Goal: Book appointment/travel/reservation

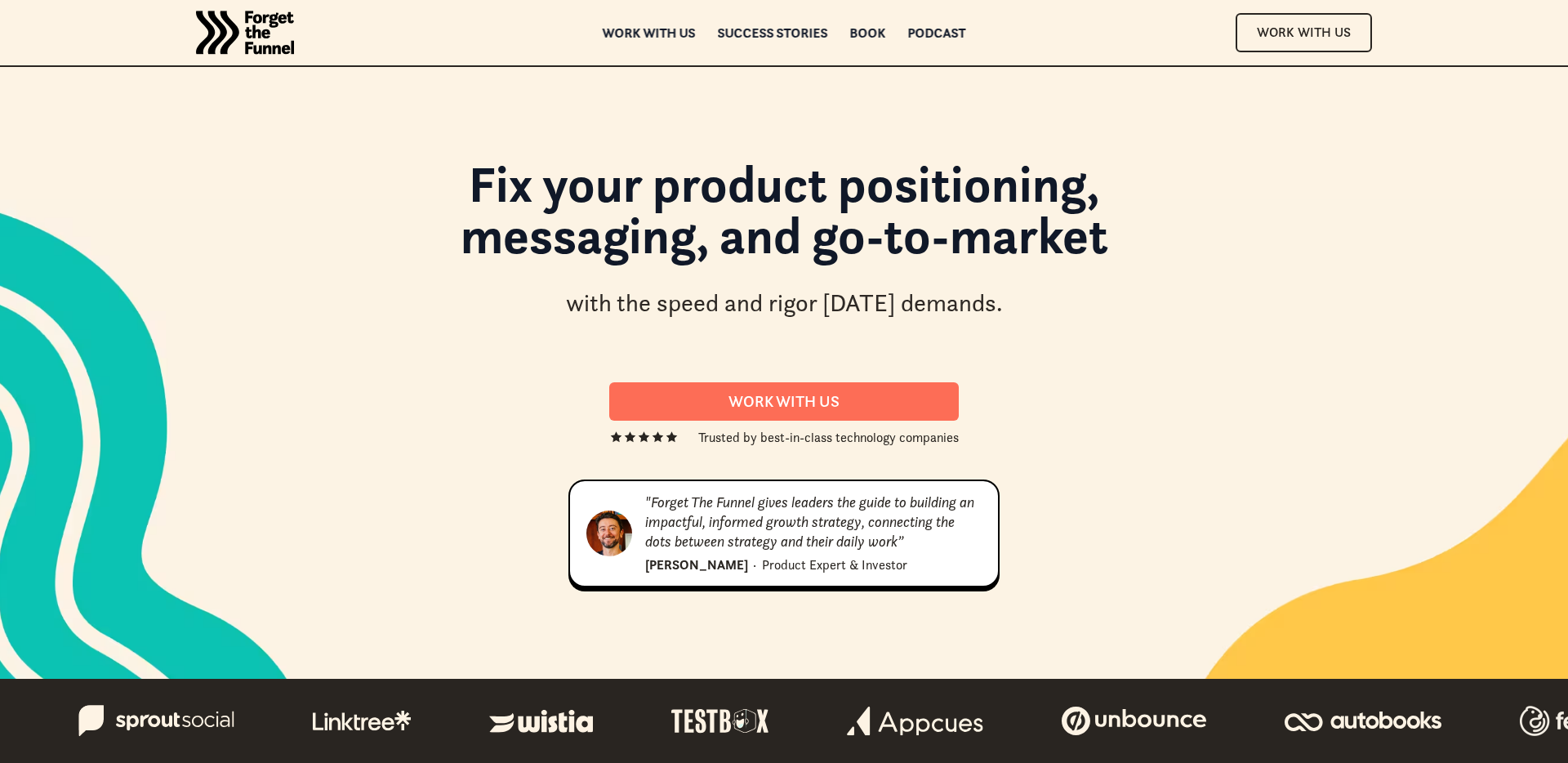
click at [688, 209] on h1 "Fix your product positioning, messaging, and go-to-market" at bounding box center [784, 217] width 882 height 118
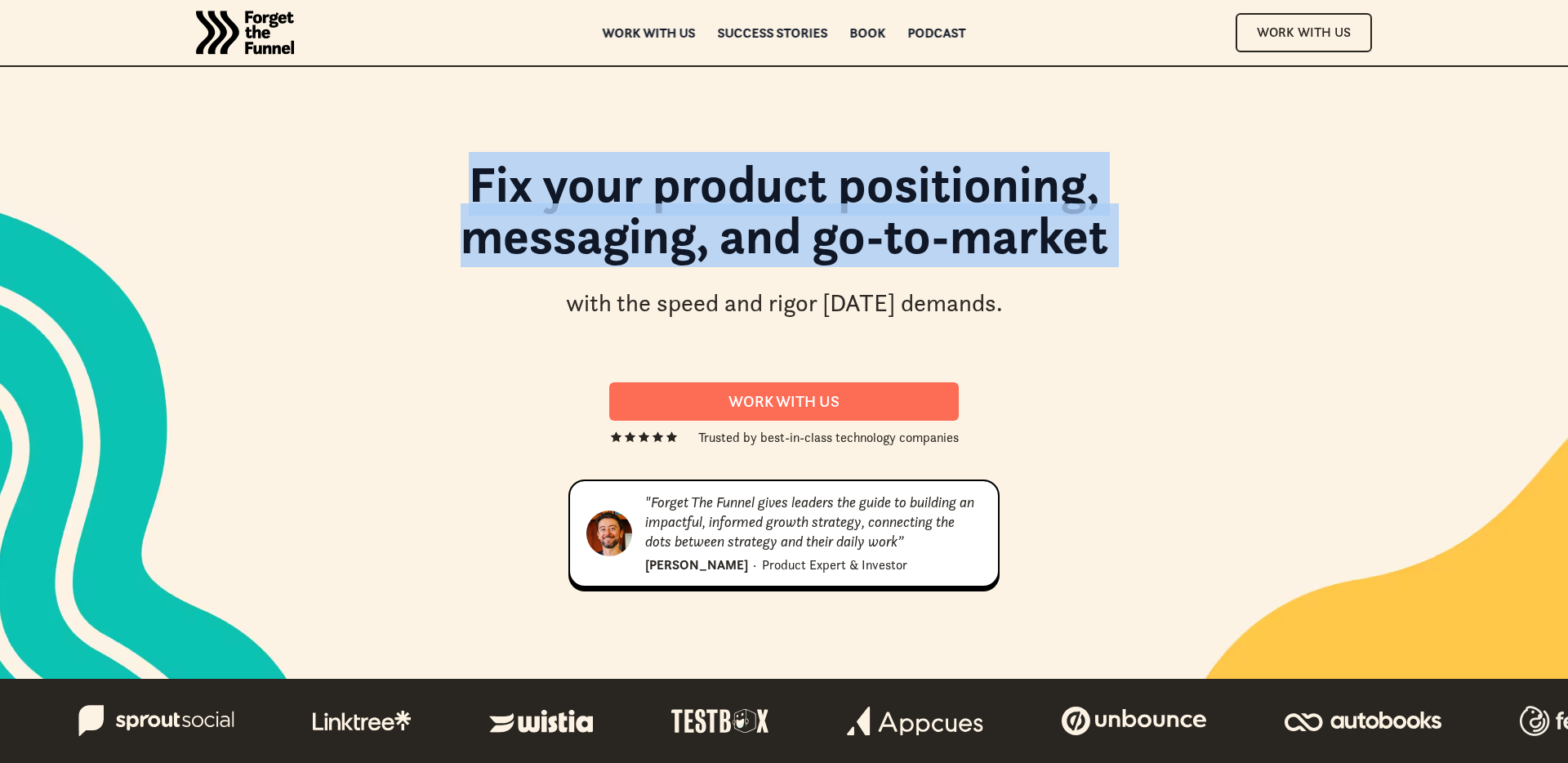
click at [795, 282] on div "Fix your product positioning, messaging, and go-to-market with the speed and ri…" at bounding box center [784, 247] width 1013 height 177
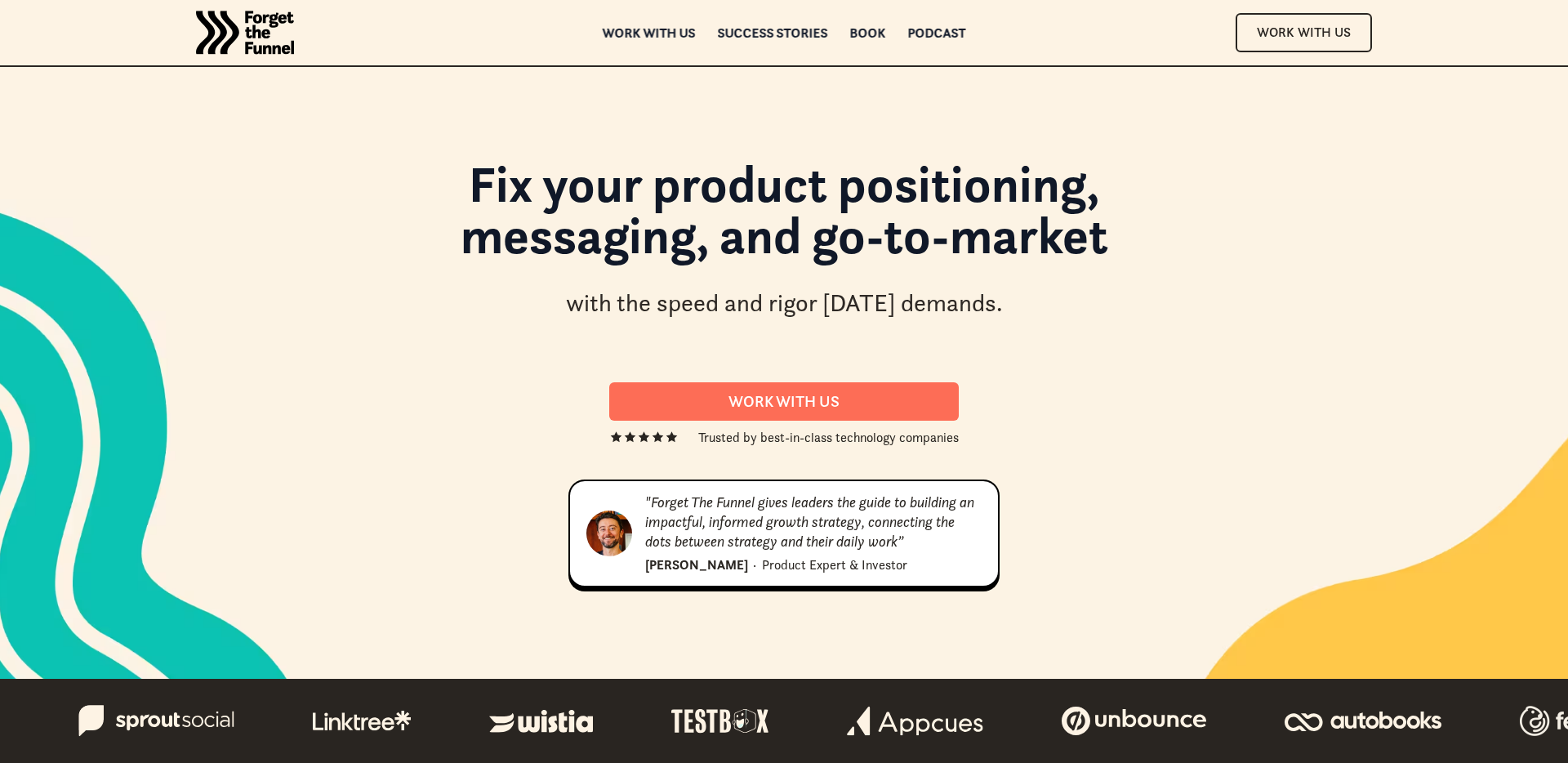
click at [795, 282] on div "Fix your product positioning, messaging, and go-to-market with the speed and ri…" at bounding box center [784, 247] width 1013 height 177
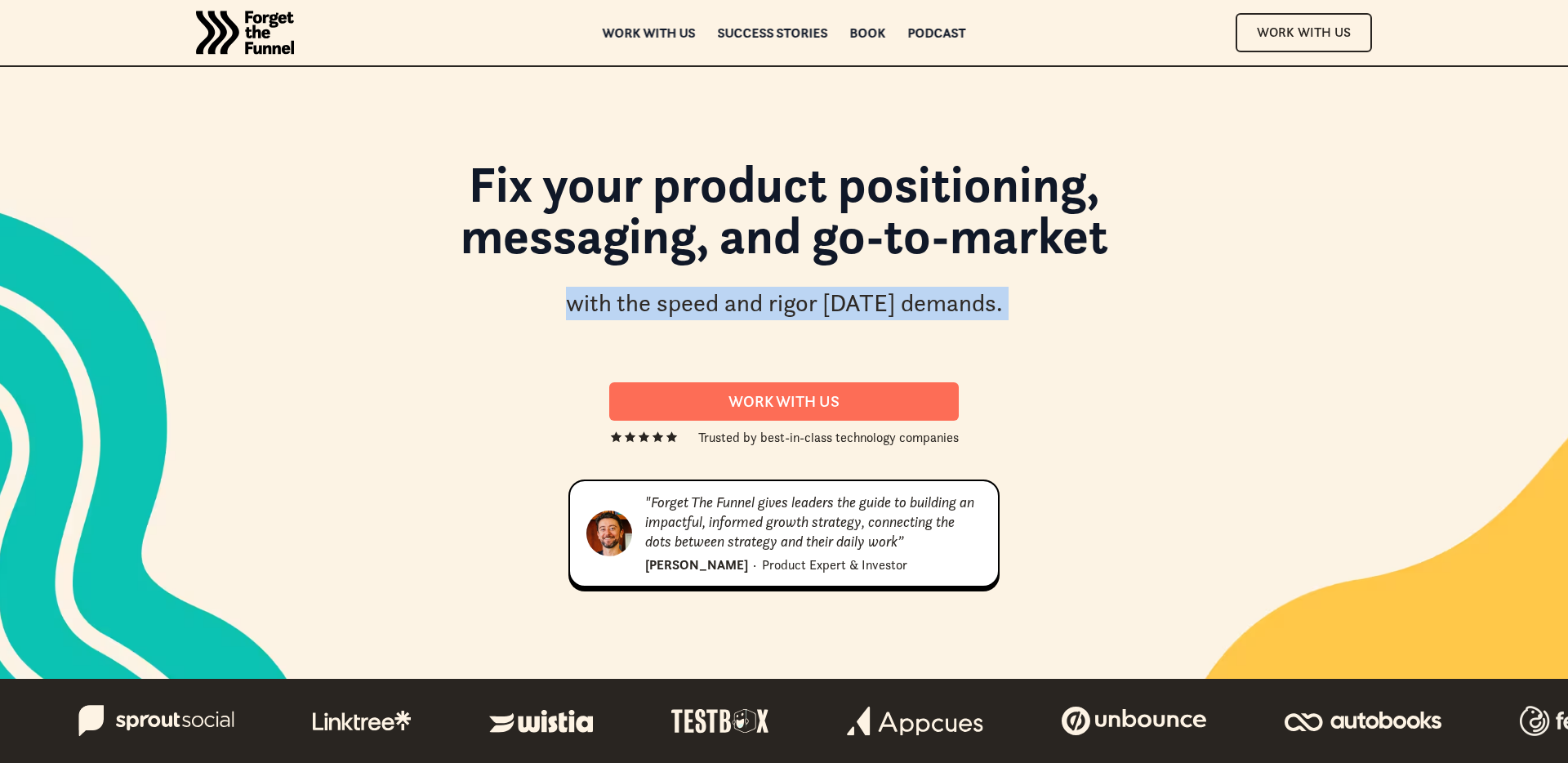
drag, startPoint x: 795, startPoint y: 282, endPoint x: 844, endPoint y: 308, distance: 55.5
click at [841, 308] on div "Fix your product positioning, messaging, and go-to-market with the speed and ri…" at bounding box center [784, 247] width 1013 height 177
click at [844, 308] on div "with the speed and rigor today demands." at bounding box center [784, 303] width 437 height 33
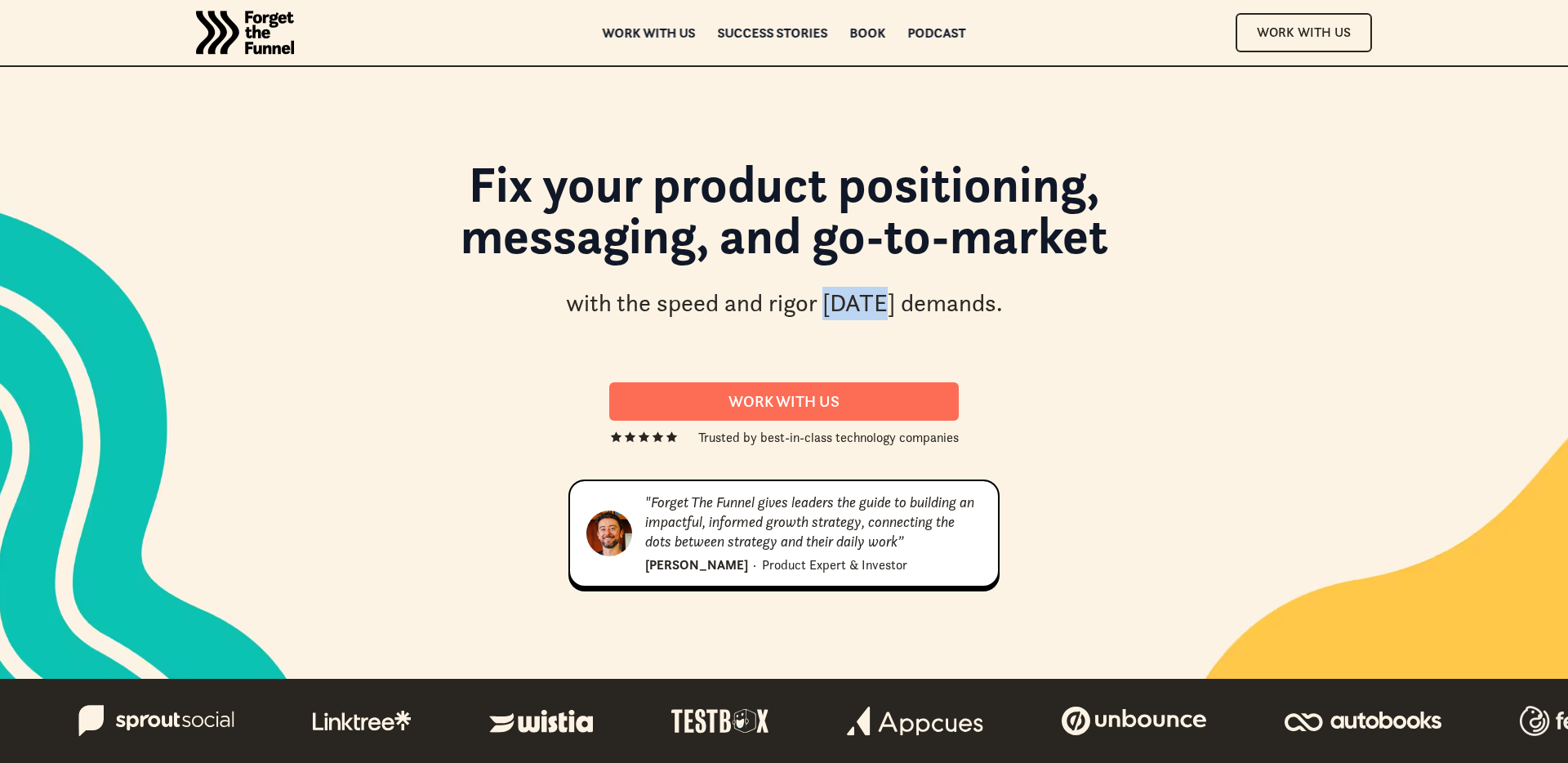
click at [844, 308] on div "with the speed and rigor today demands." at bounding box center [784, 303] width 437 height 33
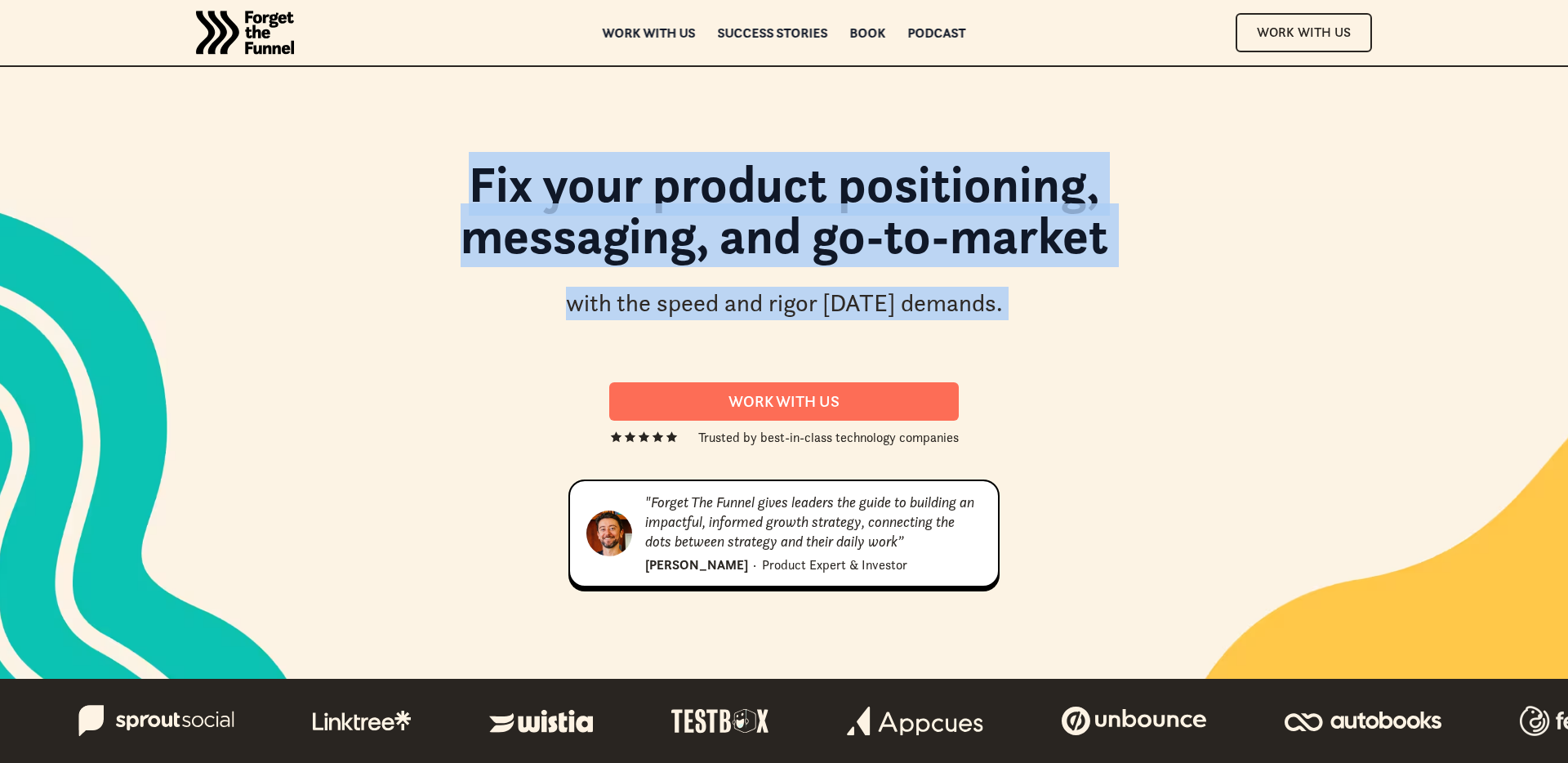
drag, startPoint x: 844, startPoint y: 308, endPoint x: 672, endPoint y: 178, distance: 215.6
click at [672, 178] on div "Fix your product positioning, messaging, and go-to-market with the speed and ri…" at bounding box center [784, 247] width 1013 height 177
click at [672, 178] on h1 "Fix your product positioning, messaging, and go-to-market" at bounding box center [784, 217] width 882 height 118
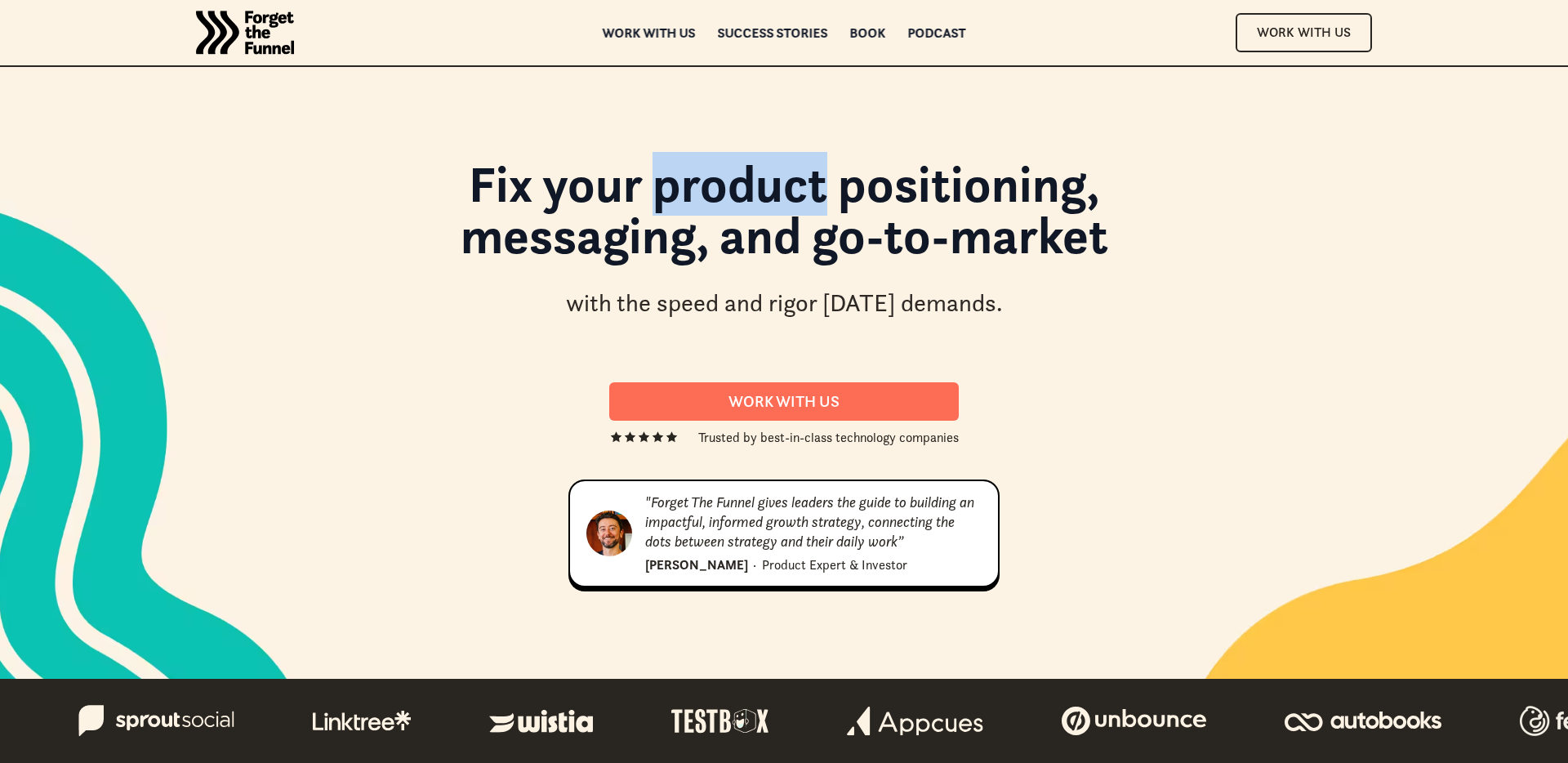
click at [672, 178] on h1 "Fix your product positioning, messaging, and go-to-market" at bounding box center [784, 217] width 882 height 118
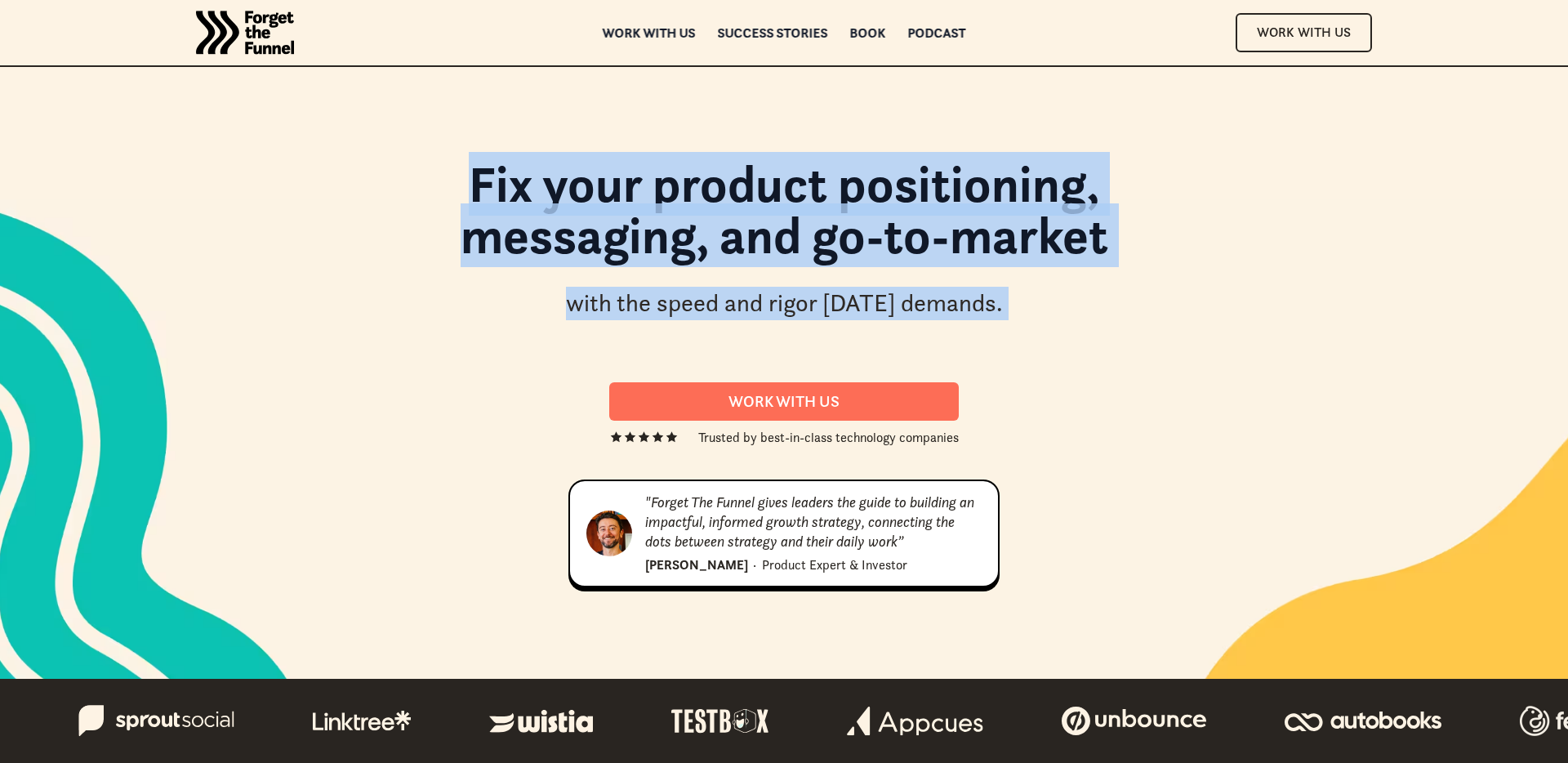
drag, startPoint x: 672, startPoint y: 178, endPoint x: 910, endPoint y: 309, distance: 271.7
click at [910, 309] on div "Fix your product positioning, messaging, and go-to-market with the speed and ri…" at bounding box center [784, 247] width 1013 height 177
click at [910, 309] on div "with the speed and rigor today demands." at bounding box center [784, 303] width 437 height 33
drag, startPoint x: 910, startPoint y: 309, endPoint x: 400, endPoint y: 142, distance: 536.6
click at [400, 142] on div "Fix your product positioning, messaging, and go-to-market with the speed and ri…" at bounding box center [784, 372] width 1176 height 611
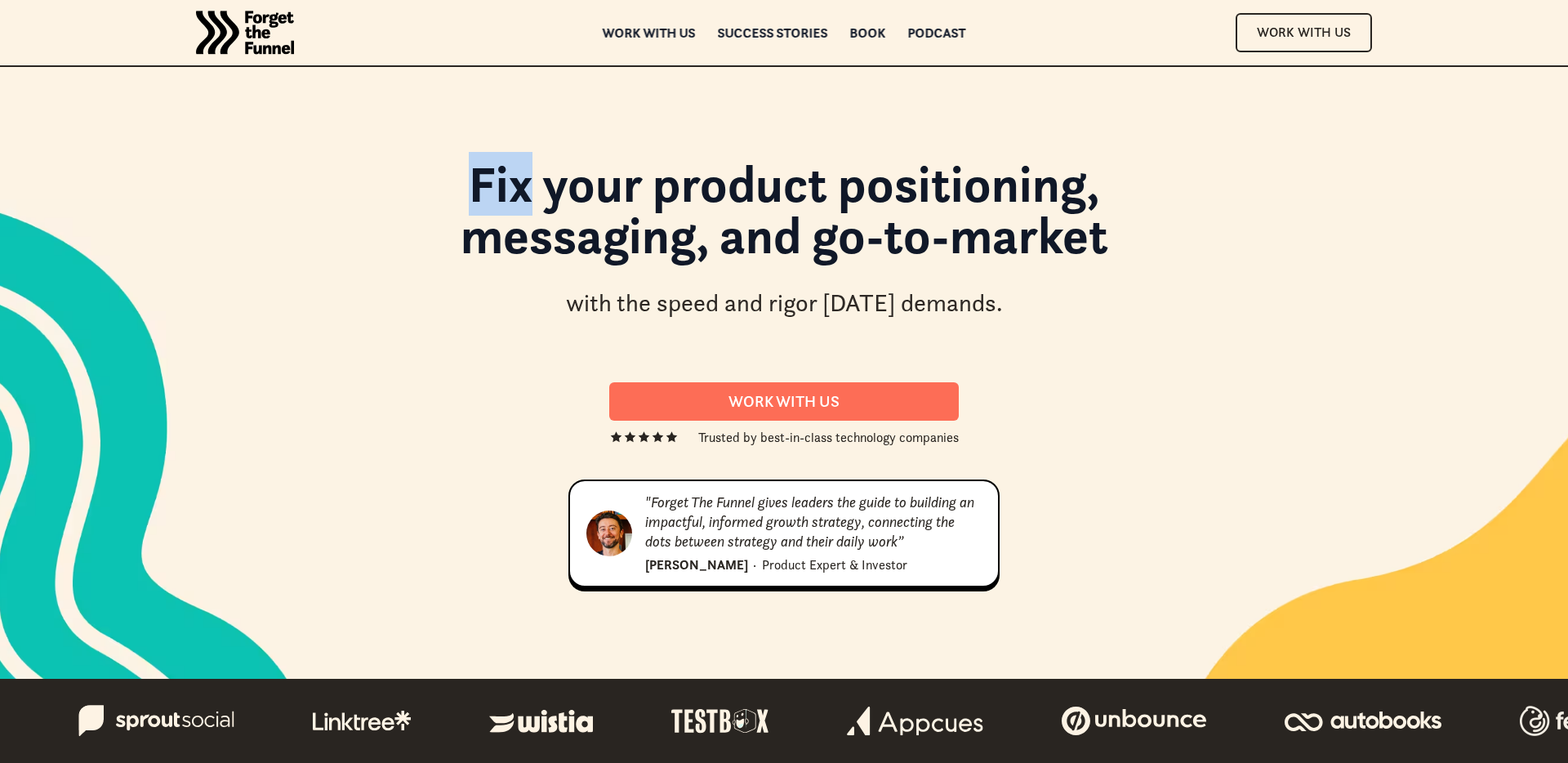
click at [403, 148] on div "Fix your product positioning, messaging, and go-to-market with the speed and ri…" at bounding box center [784, 372] width 1176 height 611
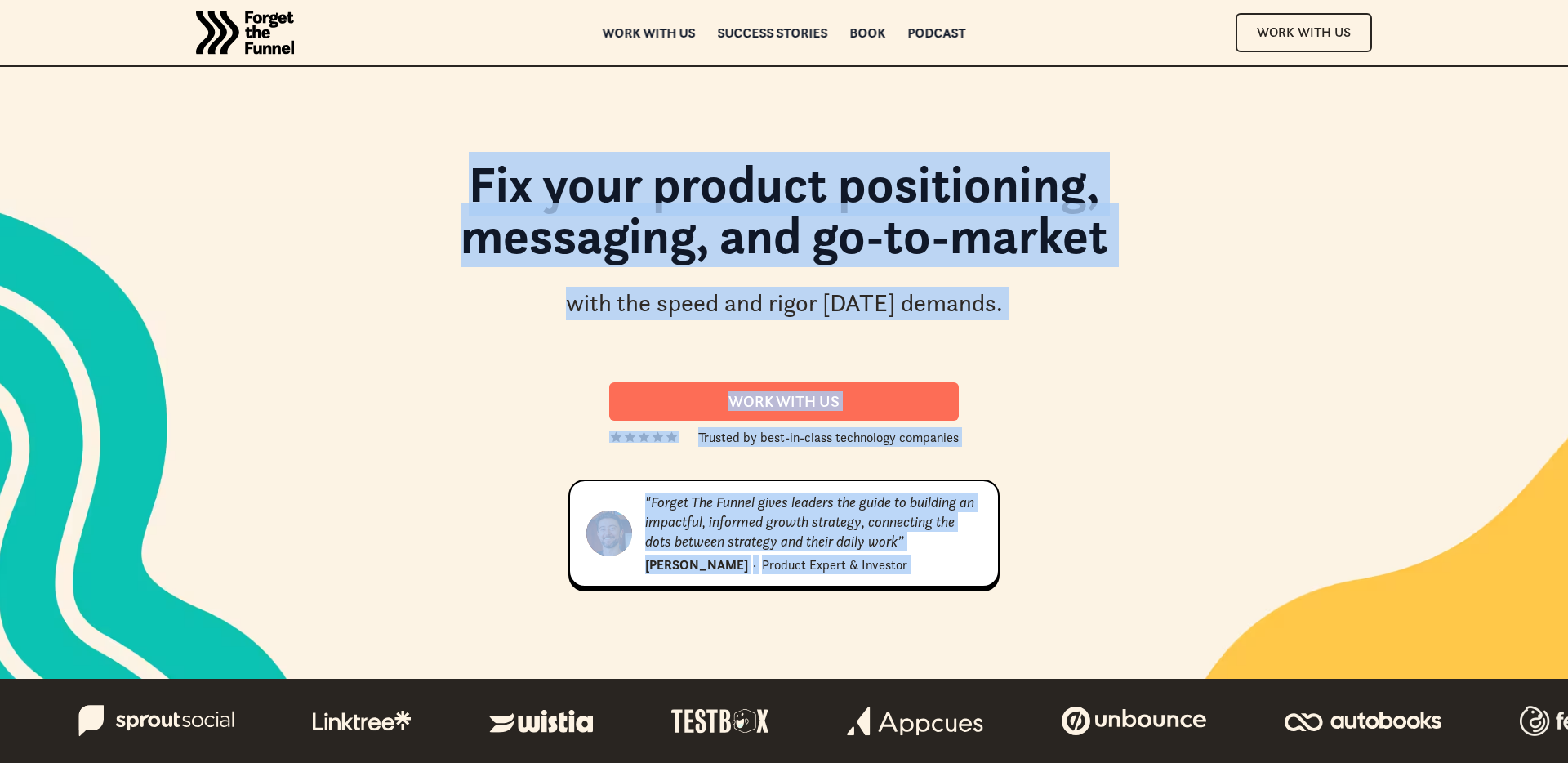
drag, startPoint x: 403, startPoint y: 148, endPoint x: 1042, endPoint y: 604, distance: 785.0
click at [1042, 604] on div "Fix your product positioning, messaging, and go-to-market with the speed and ri…" at bounding box center [784, 372] width 1176 height 611
drag, startPoint x: 1042, startPoint y: 604, endPoint x: 443, endPoint y: 191, distance: 727.6
click at [443, 191] on div "Fix your product positioning, messaging, and go-to-market with the speed and ri…" at bounding box center [784, 372] width 1176 height 611
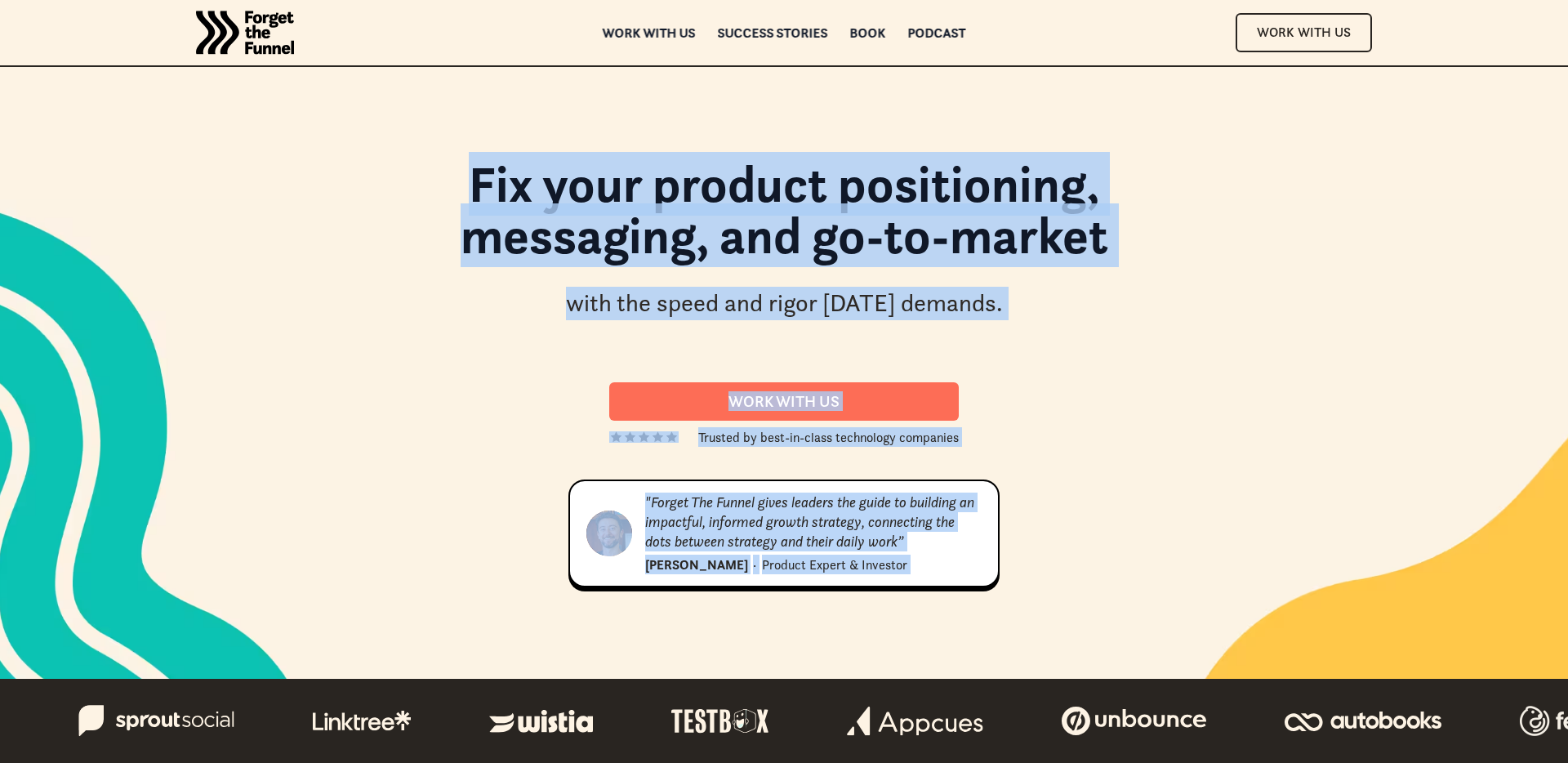
click at [443, 191] on h1 "Fix your product positioning, messaging, and go-to-market" at bounding box center [784, 217] width 882 height 118
drag, startPoint x: 443, startPoint y: 191, endPoint x: 1007, endPoint y: 590, distance: 690.9
click at [1007, 590] on div "Fix your product positioning, messaging, and go-to-market with the speed and ri…" at bounding box center [784, 372] width 1013 height 454
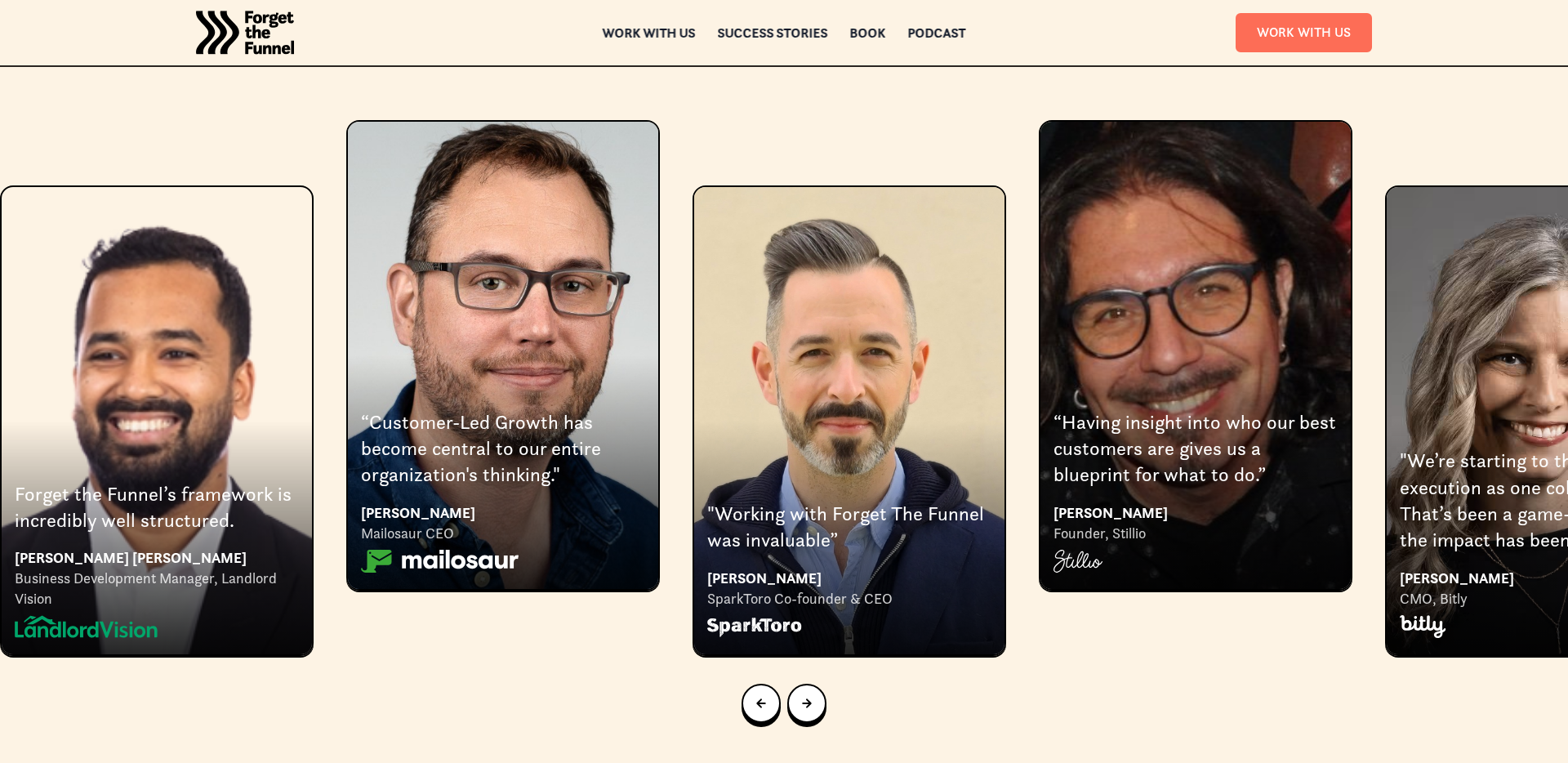
scroll to position [3122, 0]
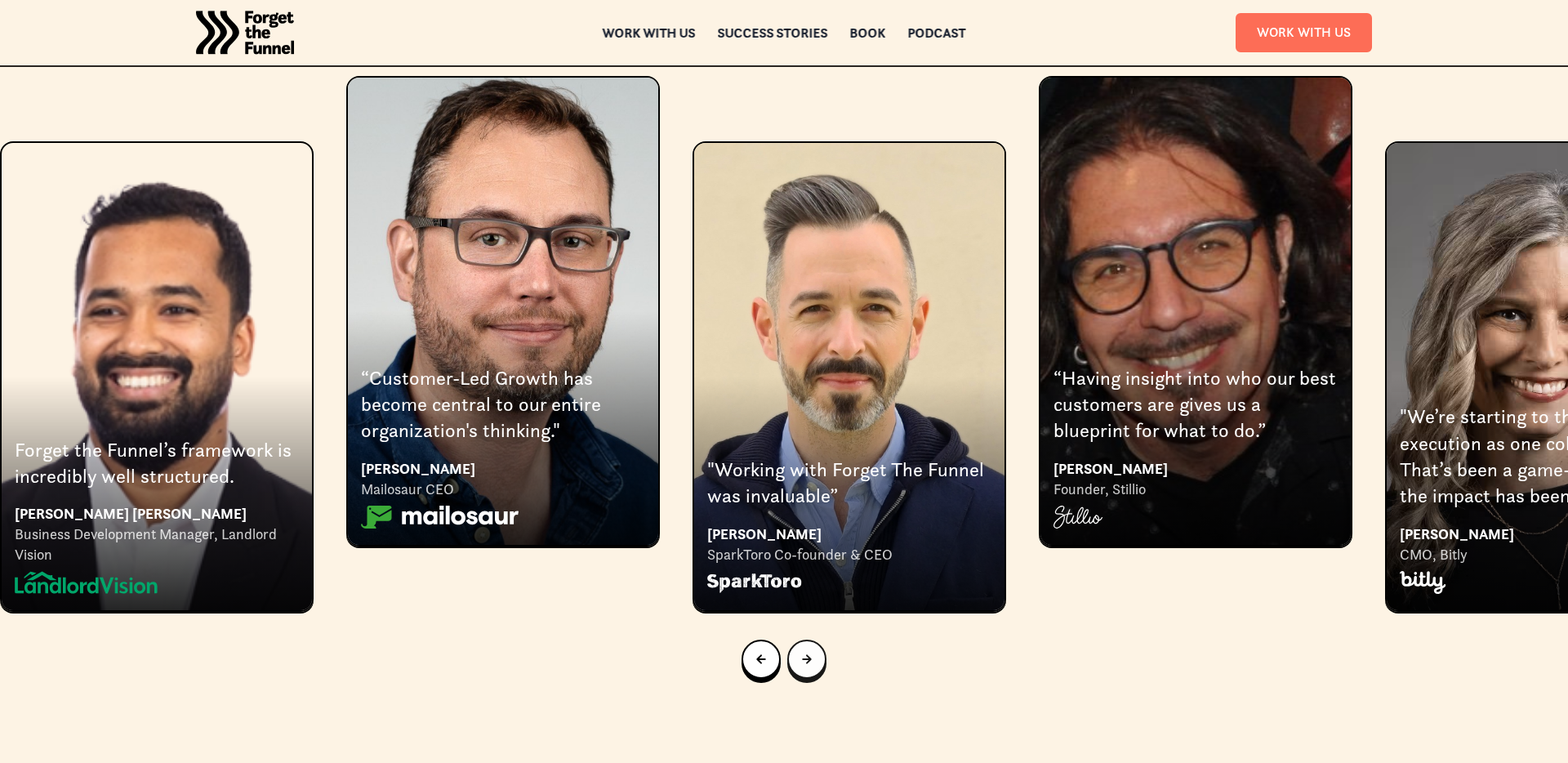
click at [809, 654] on icon "Next slide" at bounding box center [807, 659] width 10 height 10
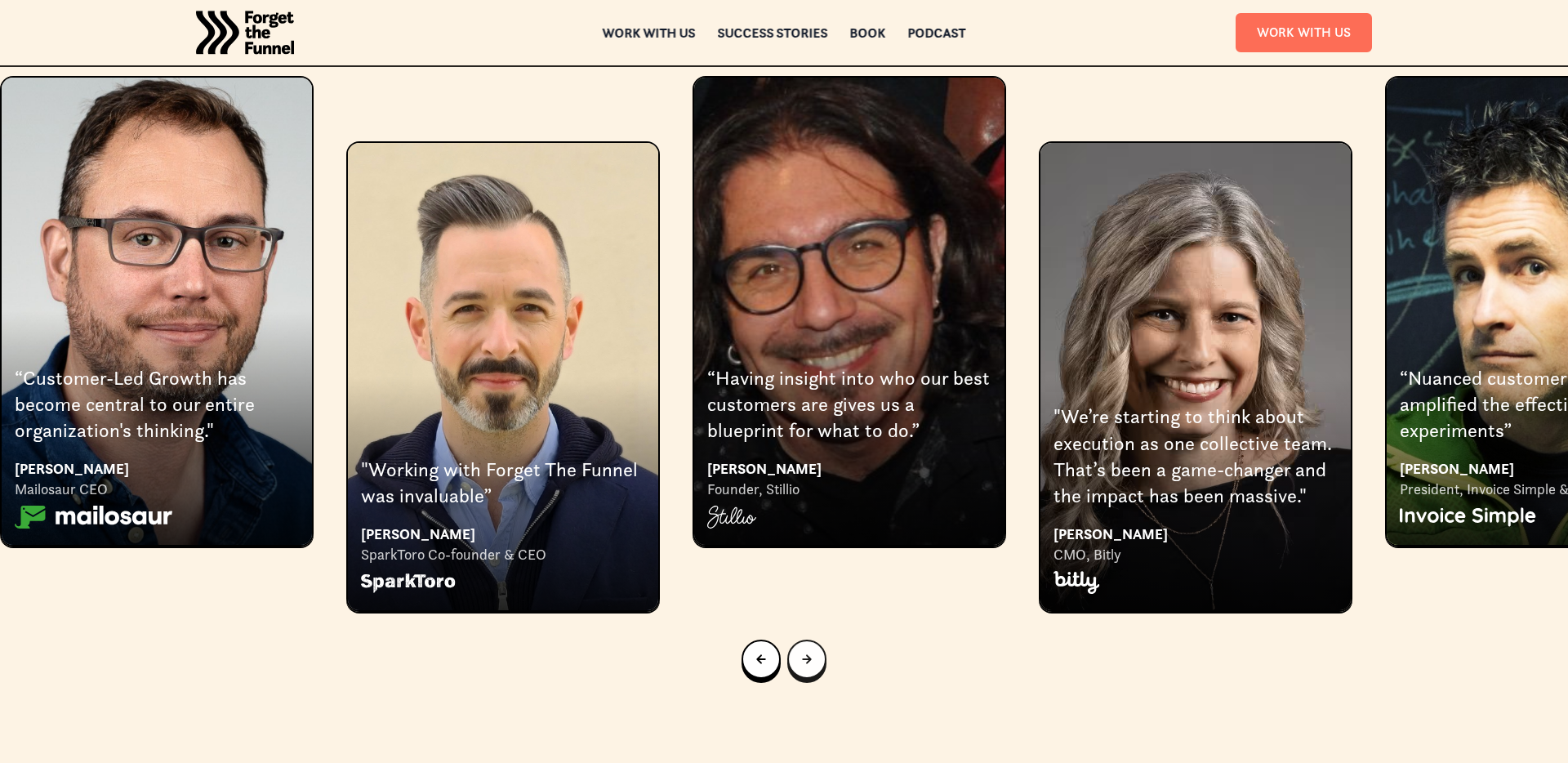
click at [809, 654] on icon "Next slide" at bounding box center [807, 659] width 10 height 10
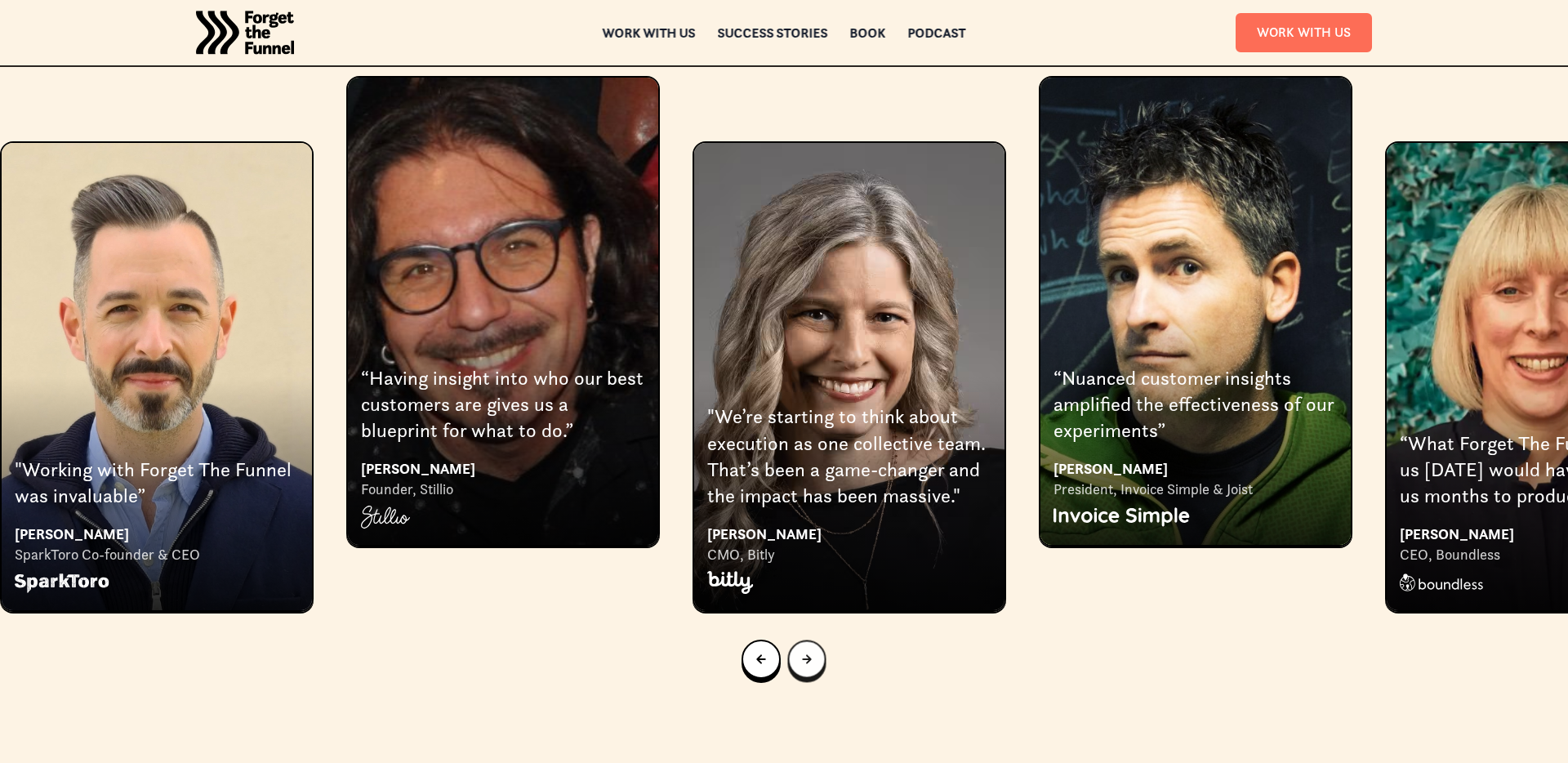
click at [809, 654] on icon "Next slide" at bounding box center [807, 659] width 10 height 10
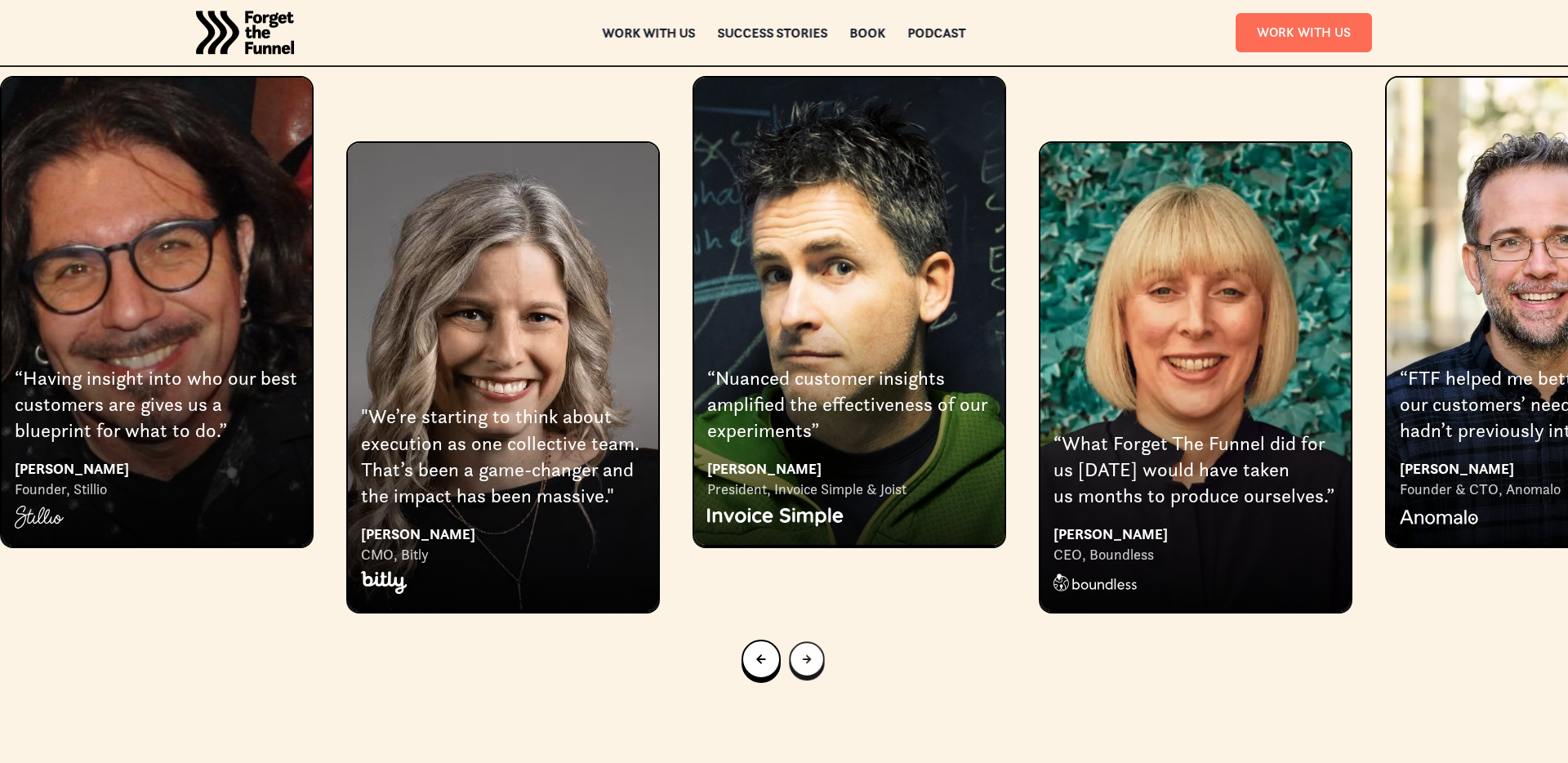
click at [809, 655] on icon "Next slide" at bounding box center [808, 660] width 9 height 9
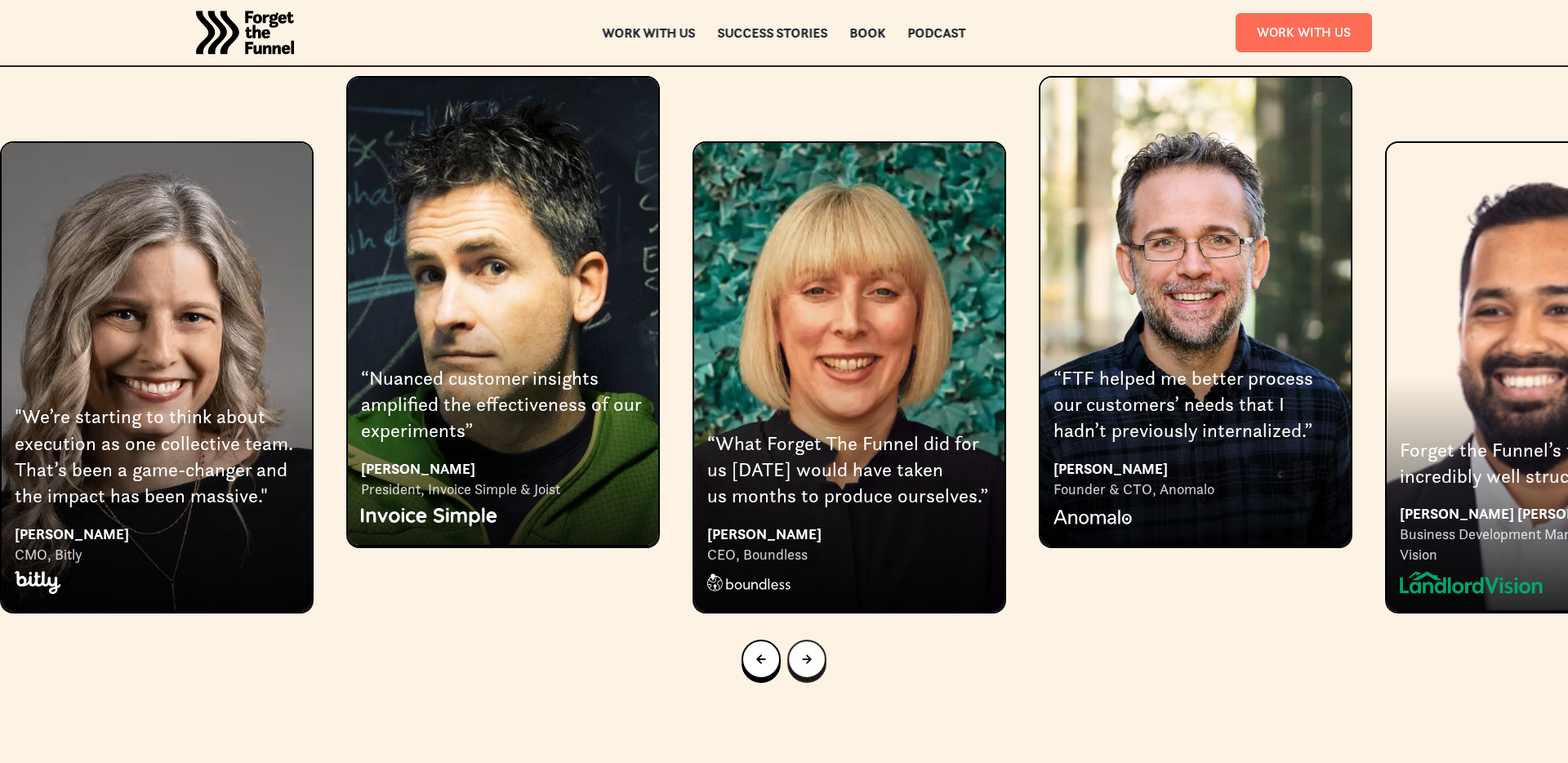
click at [809, 654] on icon "Next slide" at bounding box center [807, 659] width 10 height 10
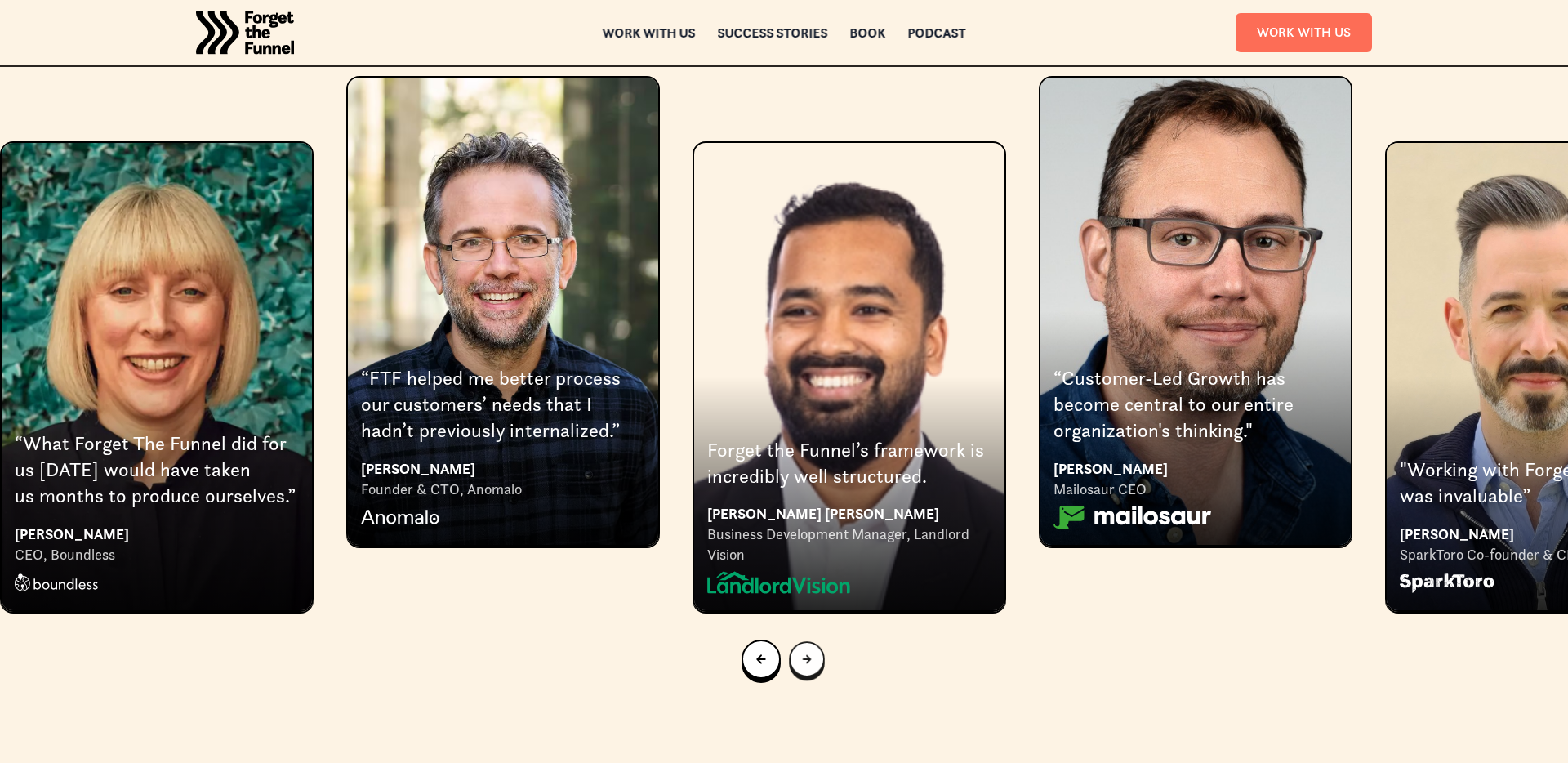
click at [809, 655] on icon "Next slide" at bounding box center [808, 660] width 9 height 9
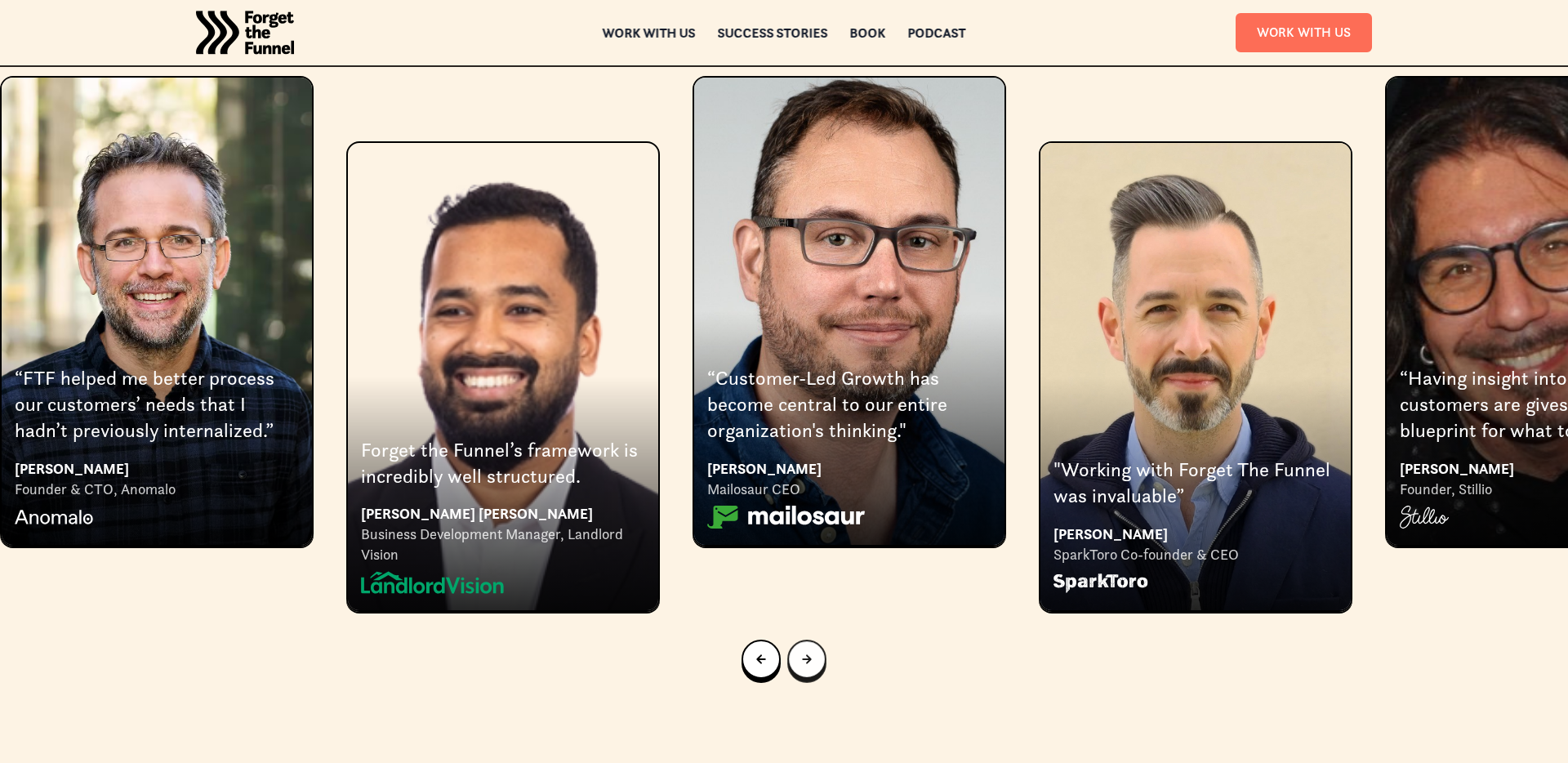
click at [809, 654] on icon "Next slide" at bounding box center [807, 659] width 10 height 10
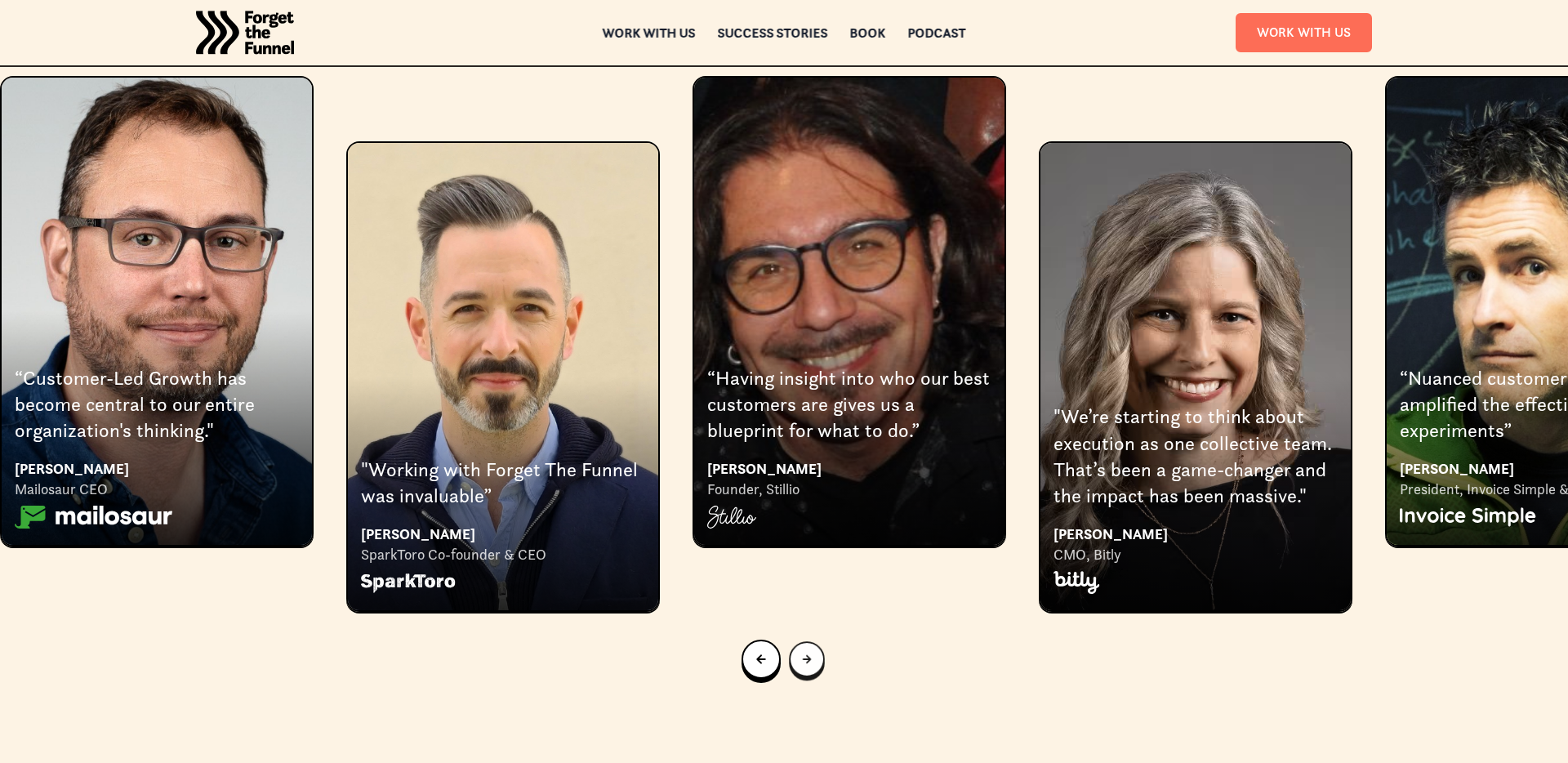
click at [809, 655] on icon "Next slide" at bounding box center [808, 660] width 9 height 9
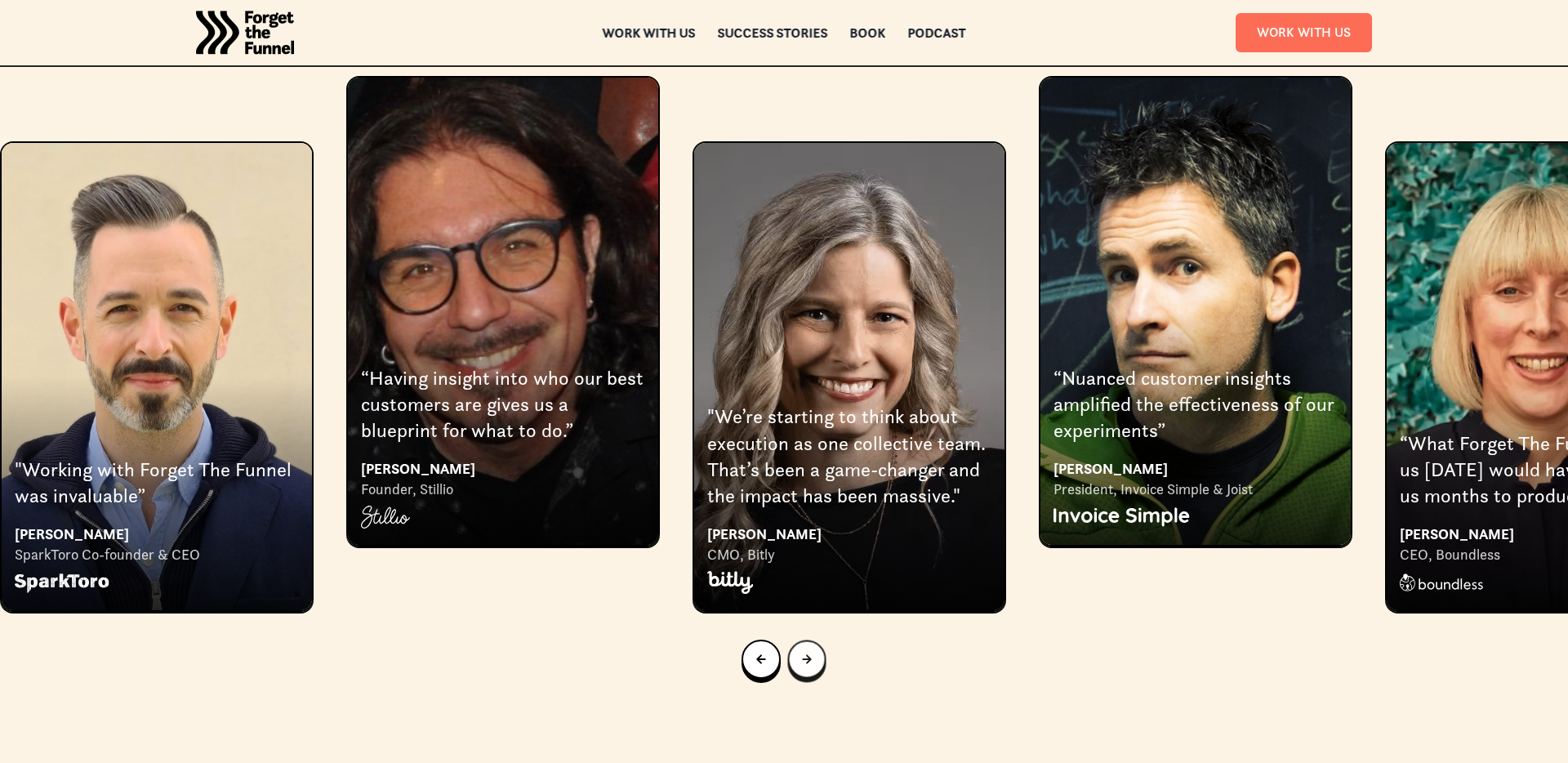
click at [809, 654] on icon "Next slide" at bounding box center [807, 659] width 10 height 10
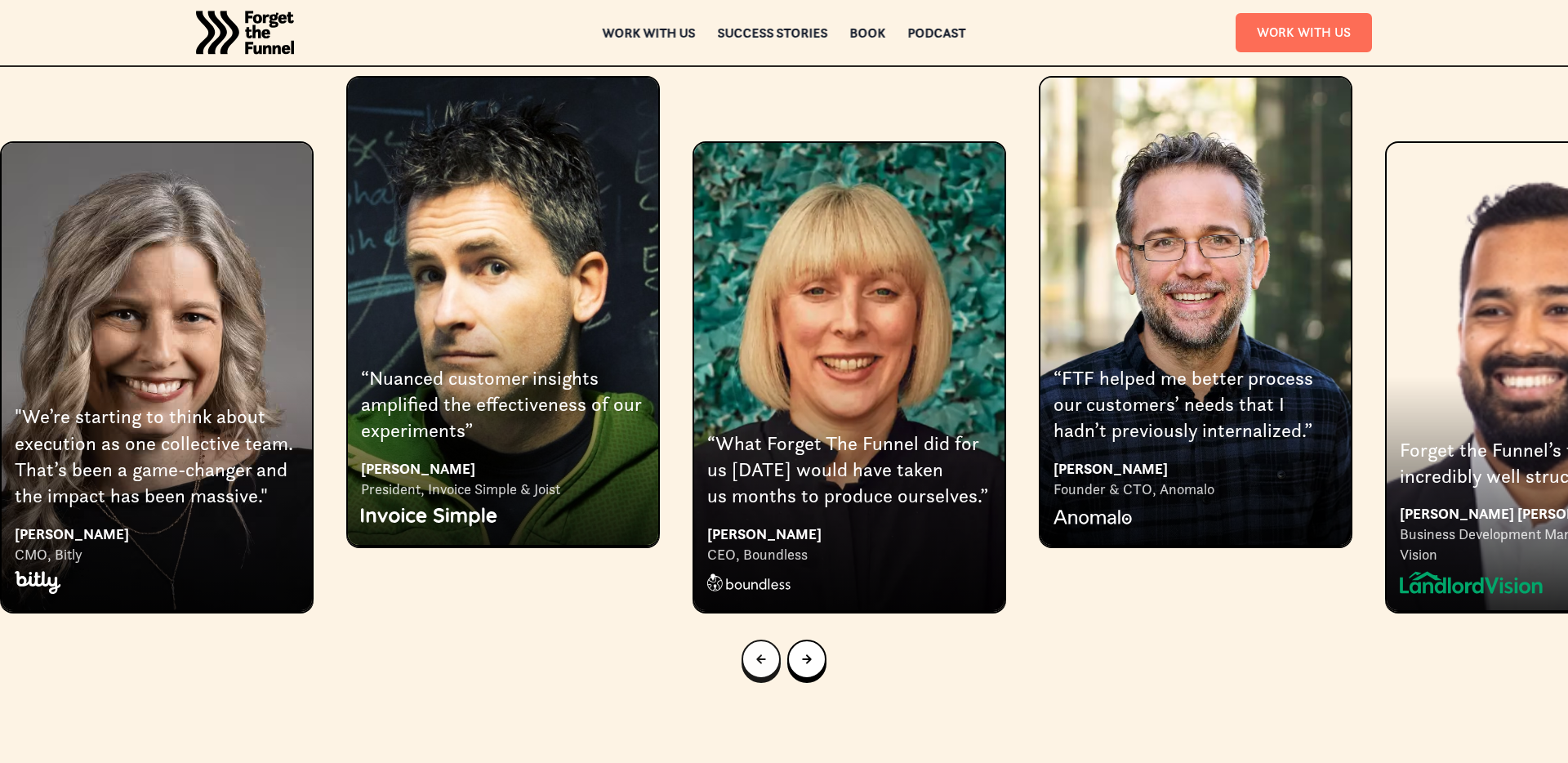
click at [756, 650] on div "Previous slide" at bounding box center [760, 659] width 10 height 18
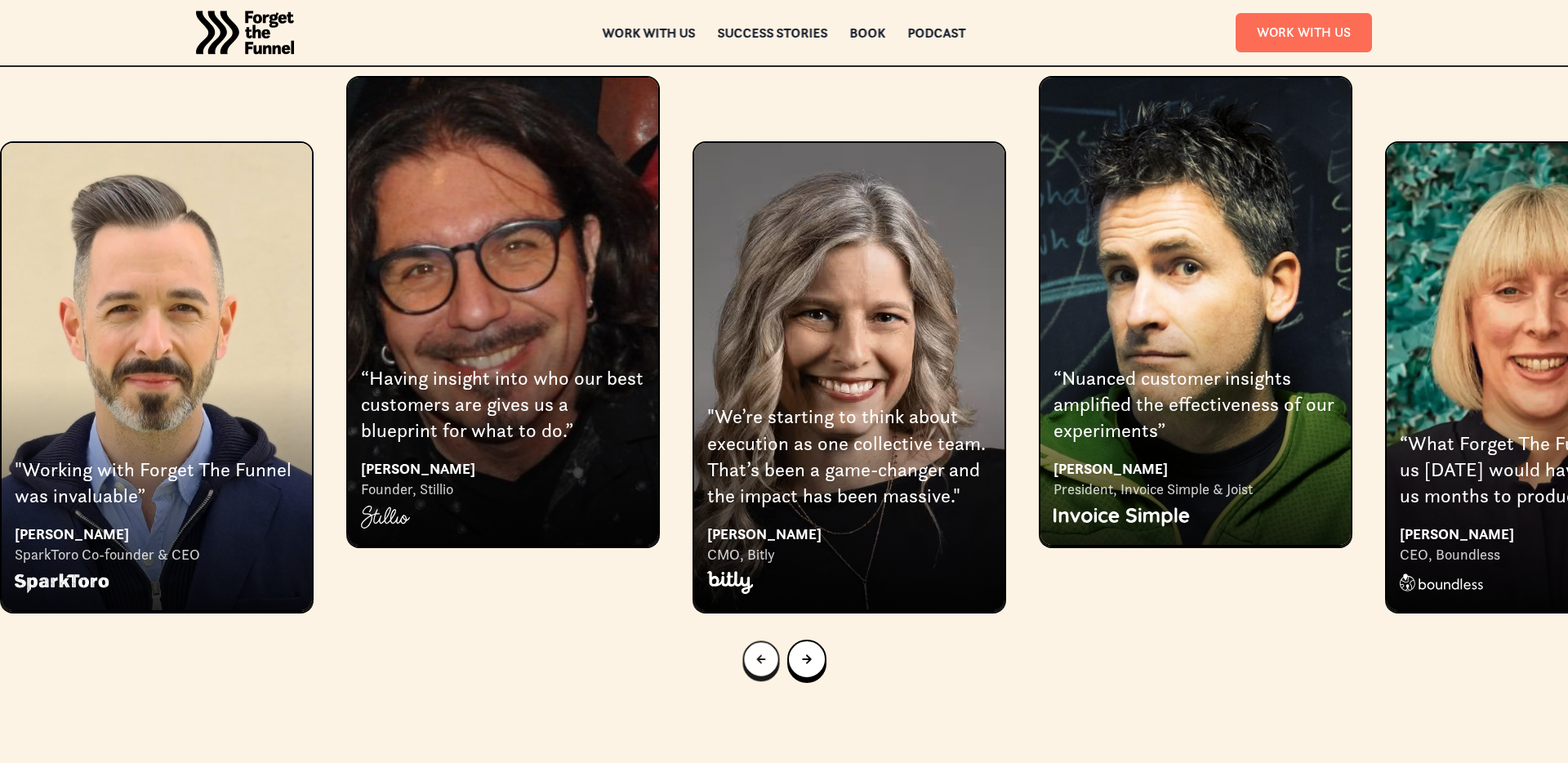
click at [756, 651] on div "Previous slide" at bounding box center [760, 659] width 9 height 17
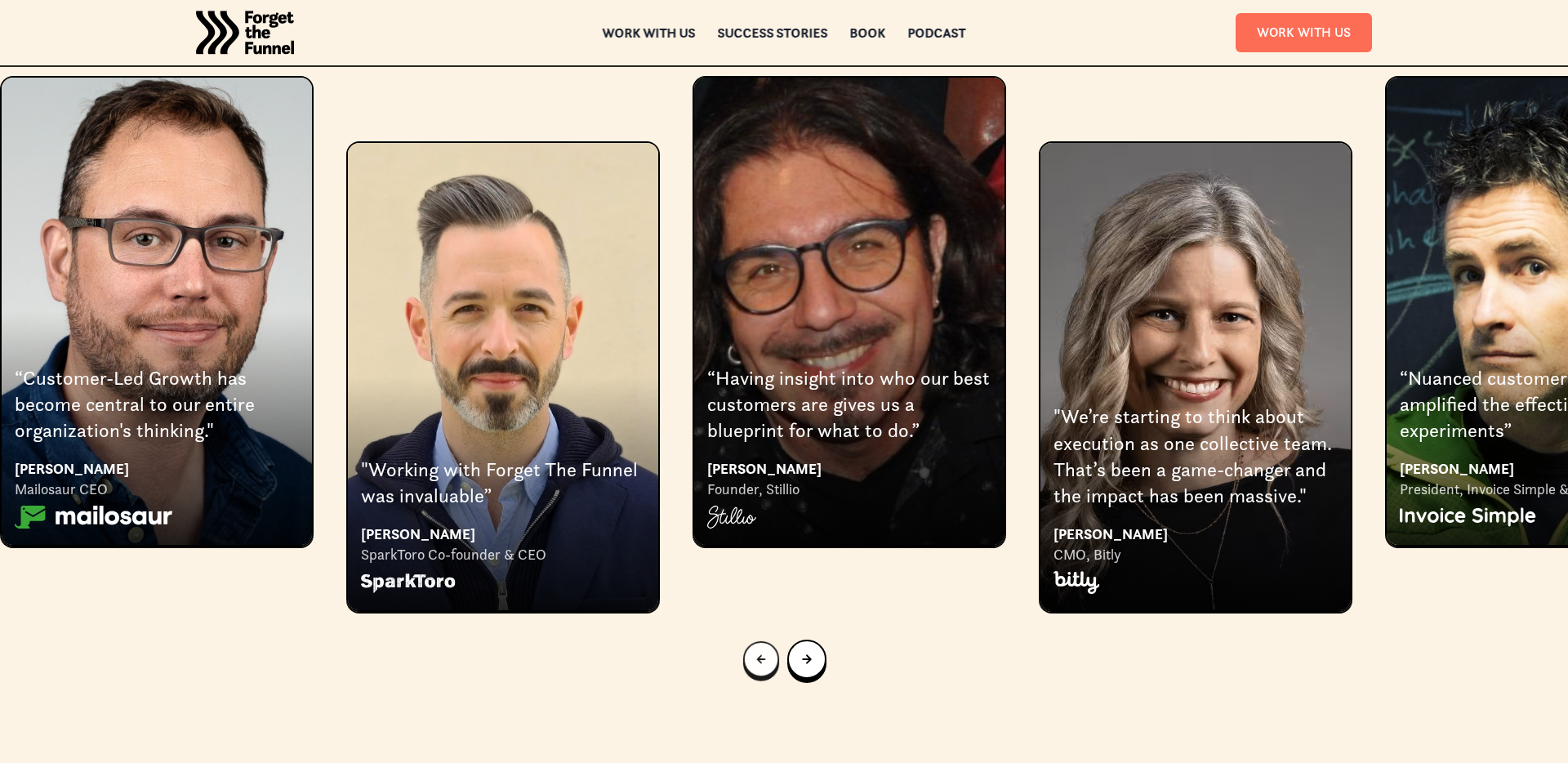
click at [756, 651] on div "Previous slide" at bounding box center [760, 659] width 9 height 17
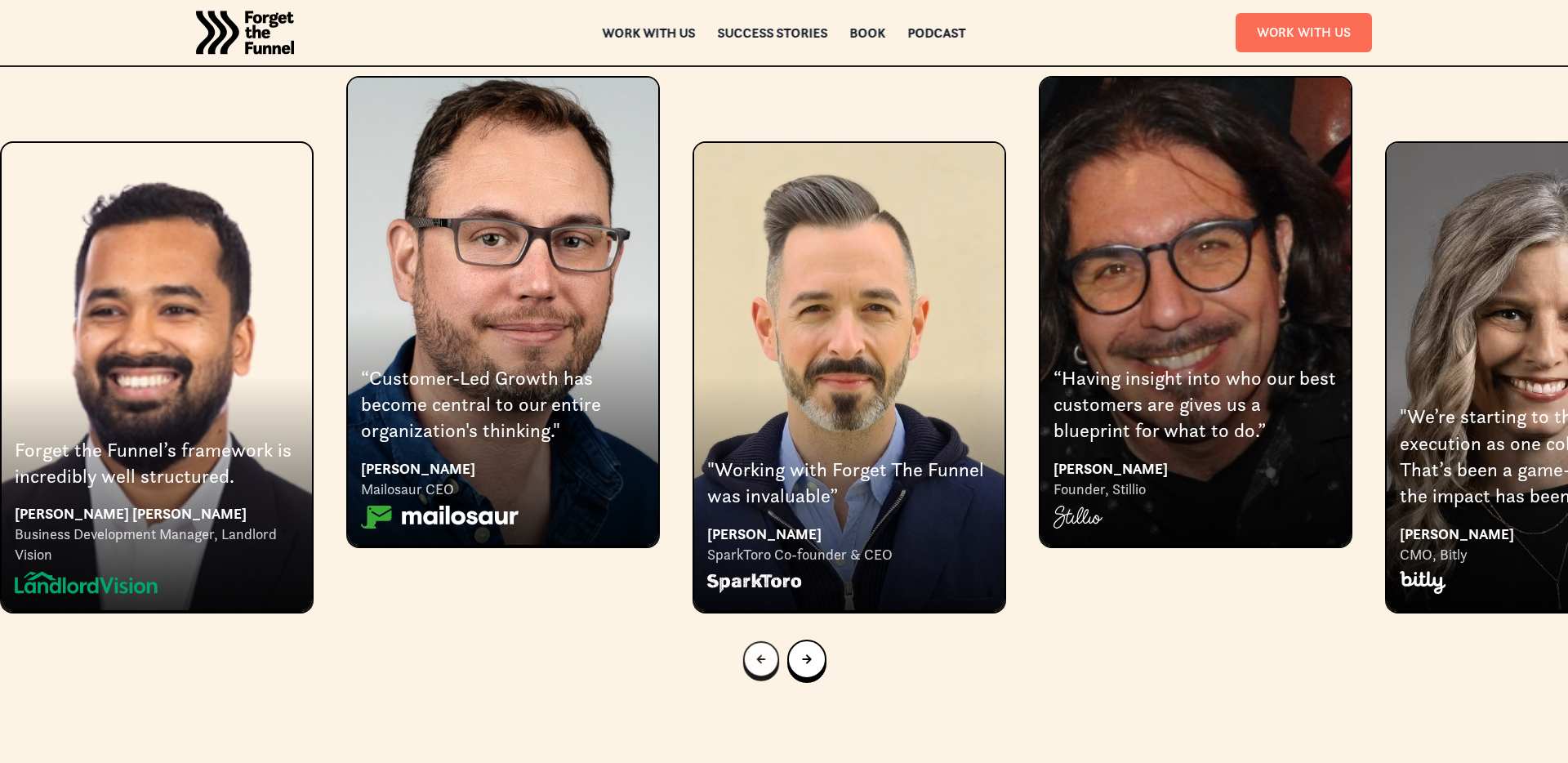
click at [756, 651] on div "Previous slide" at bounding box center [760, 659] width 9 height 17
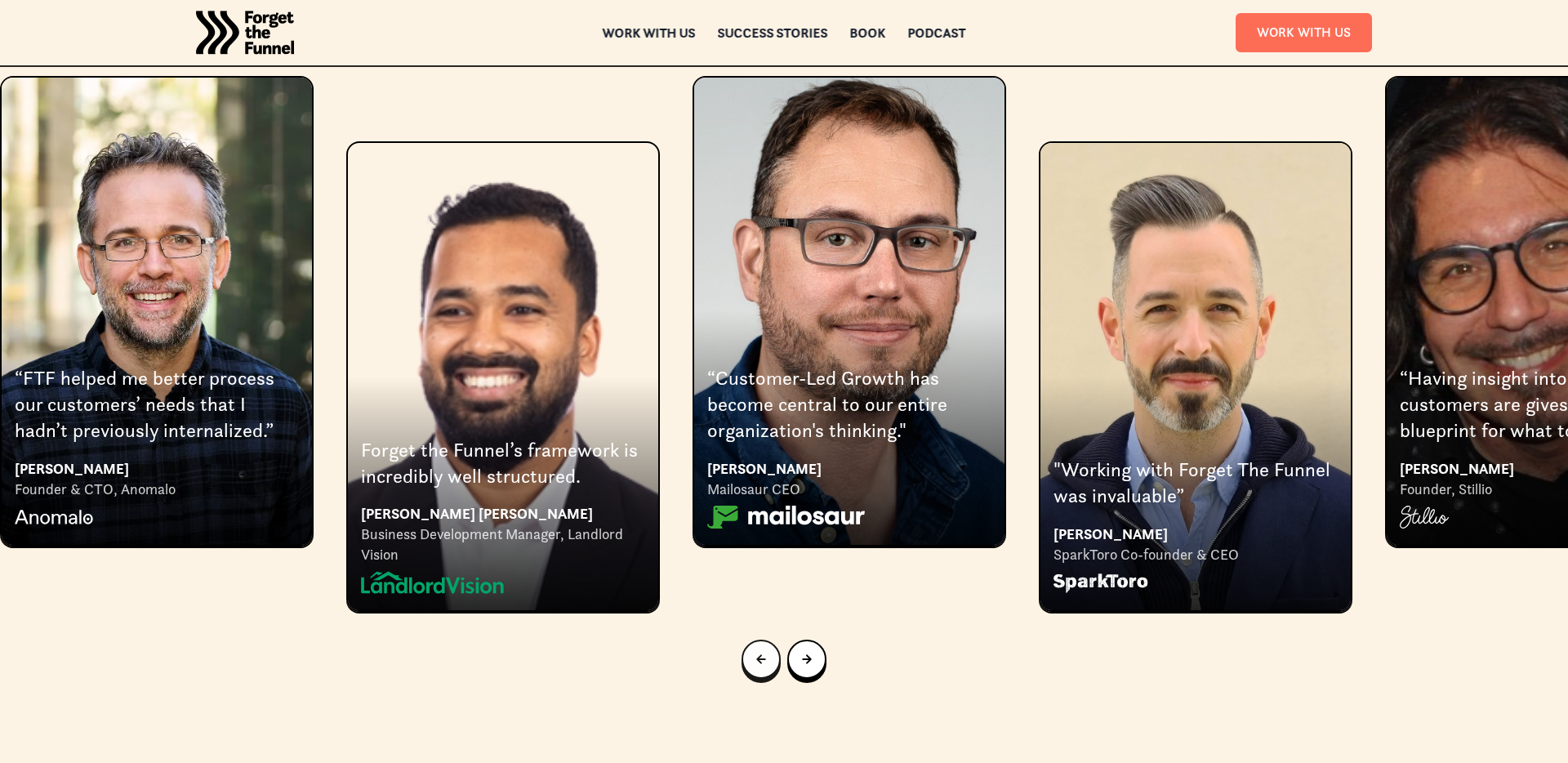
click at [758, 650] on div "Previous slide" at bounding box center [760, 659] width 10 height 18
click at [757, 650] on div "Previous slide" at bounding box center [760, 659] width 10 height 18
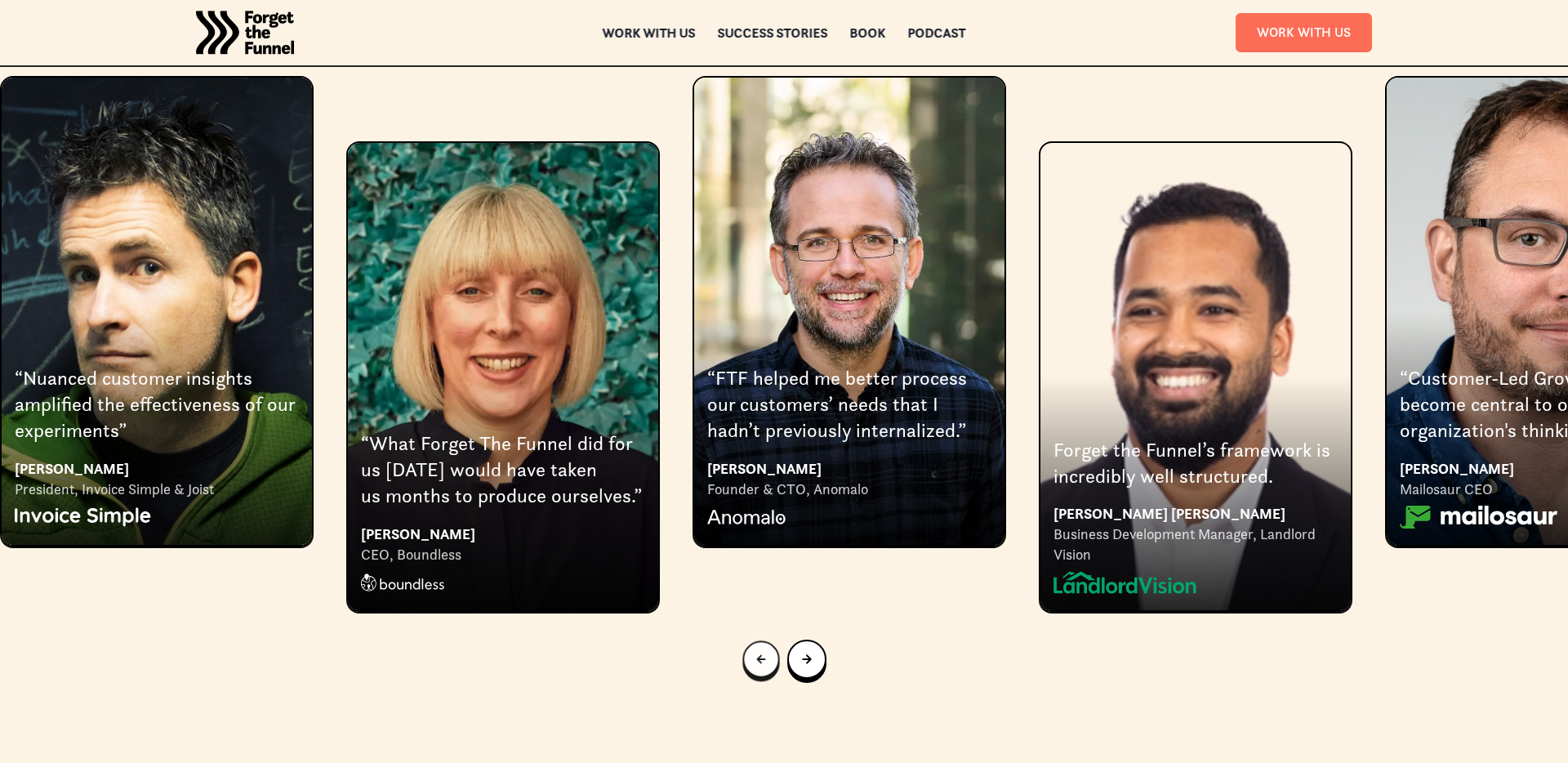
click at [757, 651] on div "Previous slide" at bounding box center [760, 659] width 9 height 17
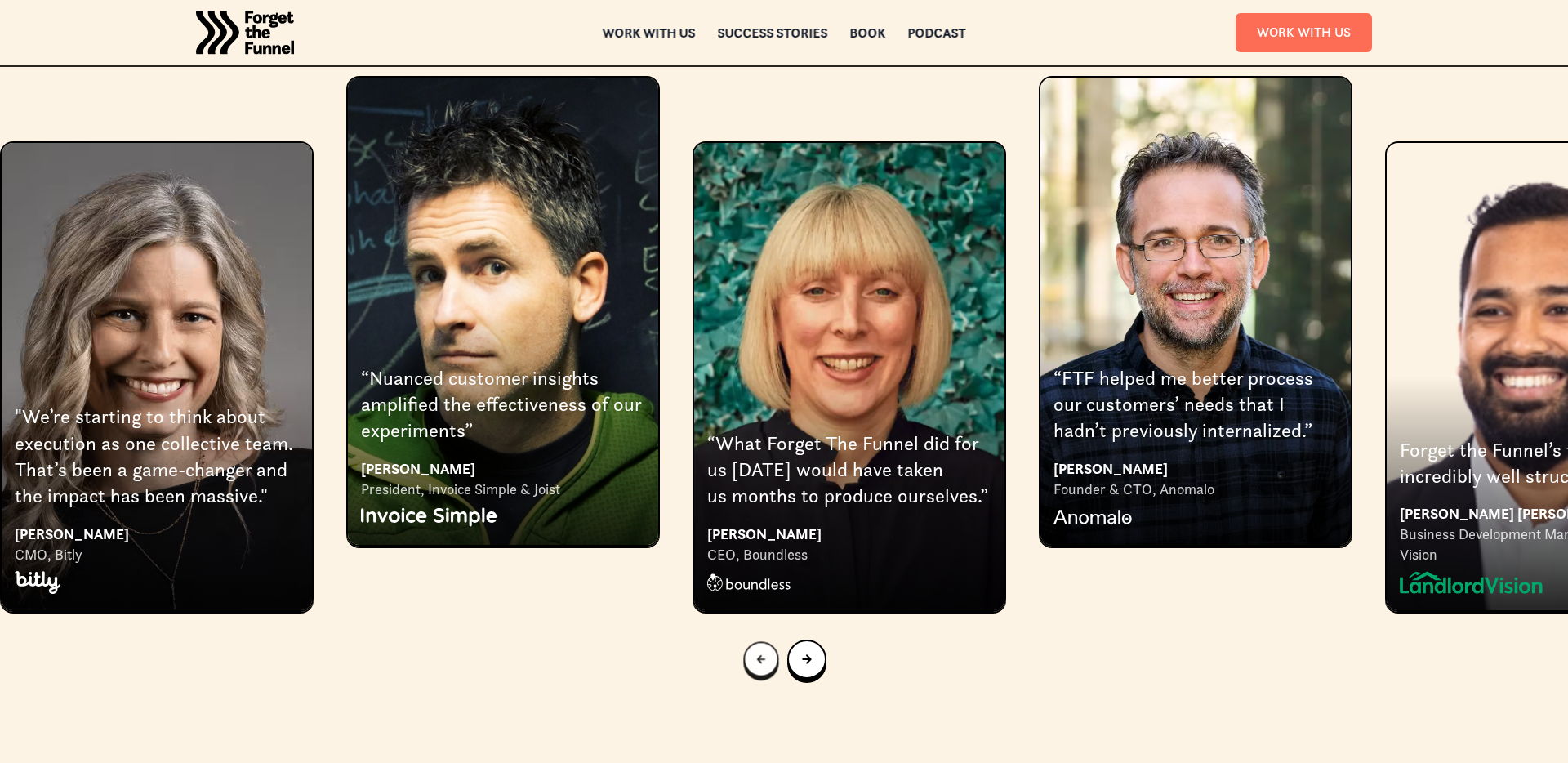
click at [757, 651] on div "Previous slide" at bounding box center [761, 659] width 9 height 16
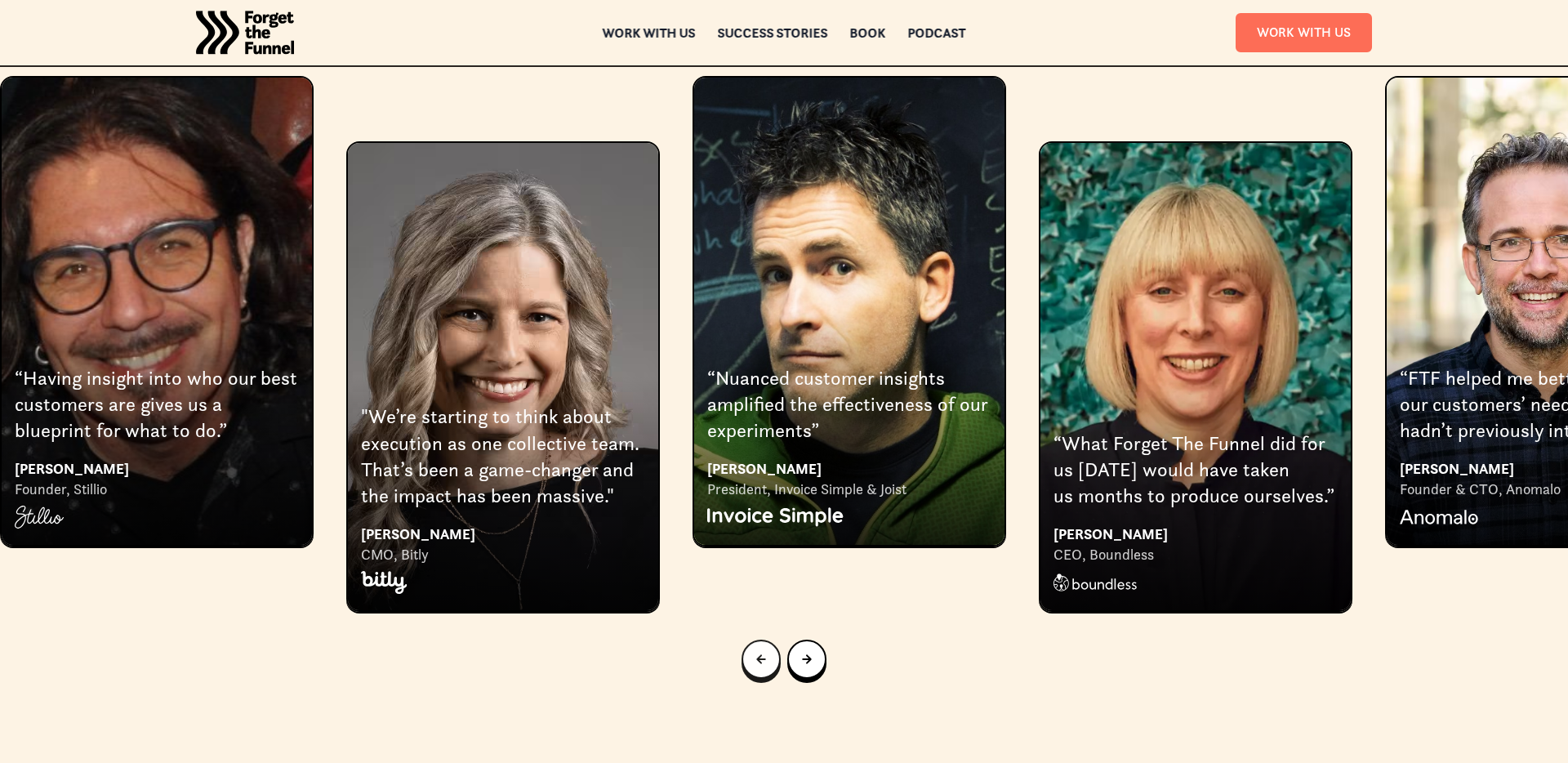
click at [757, 650] on div "Previous slide" at bounding box center [760, 659] width 10 height 18
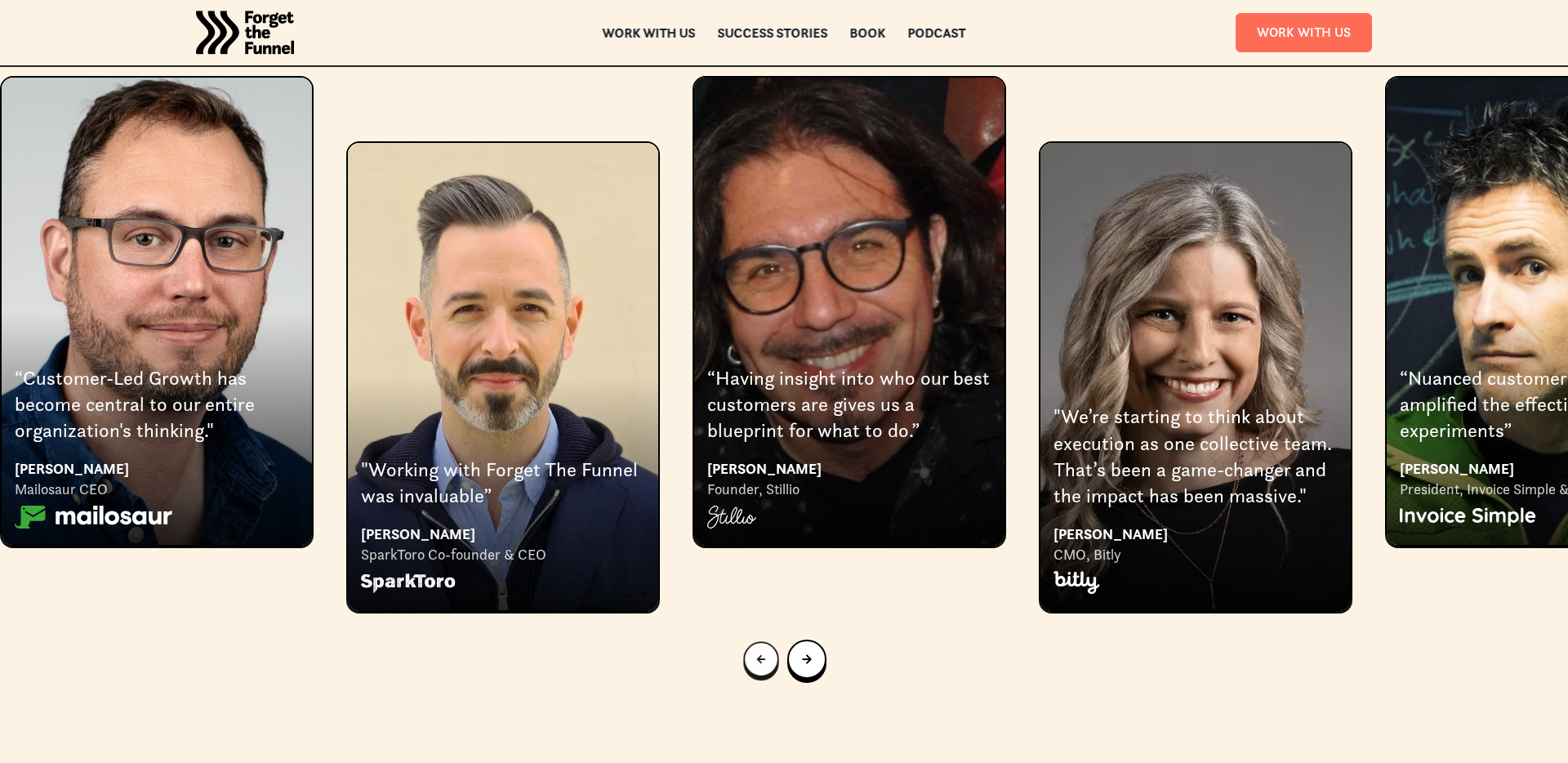
click at [757, 651] on div "Previous slide" at bounding box center [761, 659] width 9 height 16
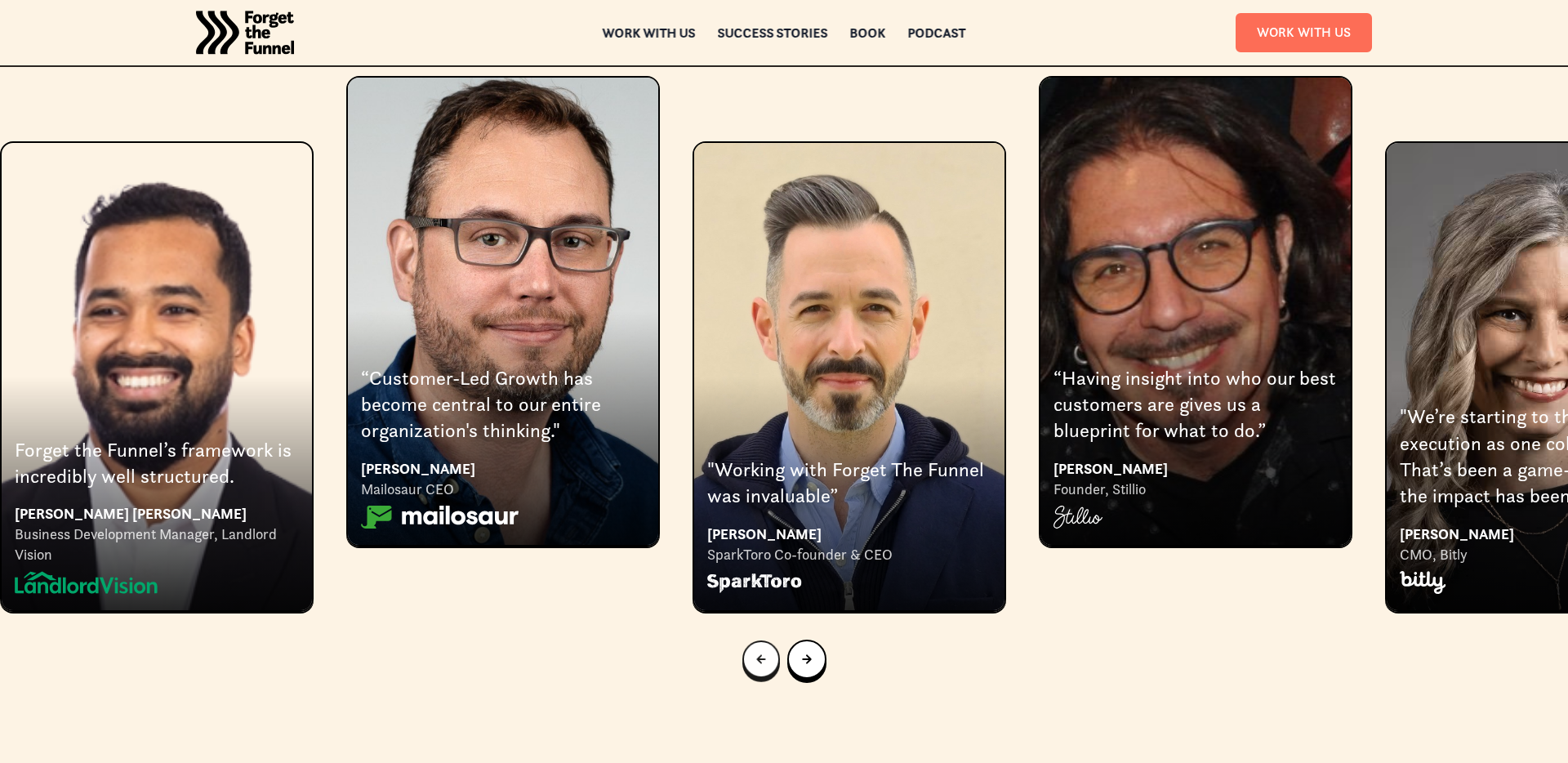
click at [757, 651] on div "Previous slide" at bounding box center [760, 660] width 9 height 18
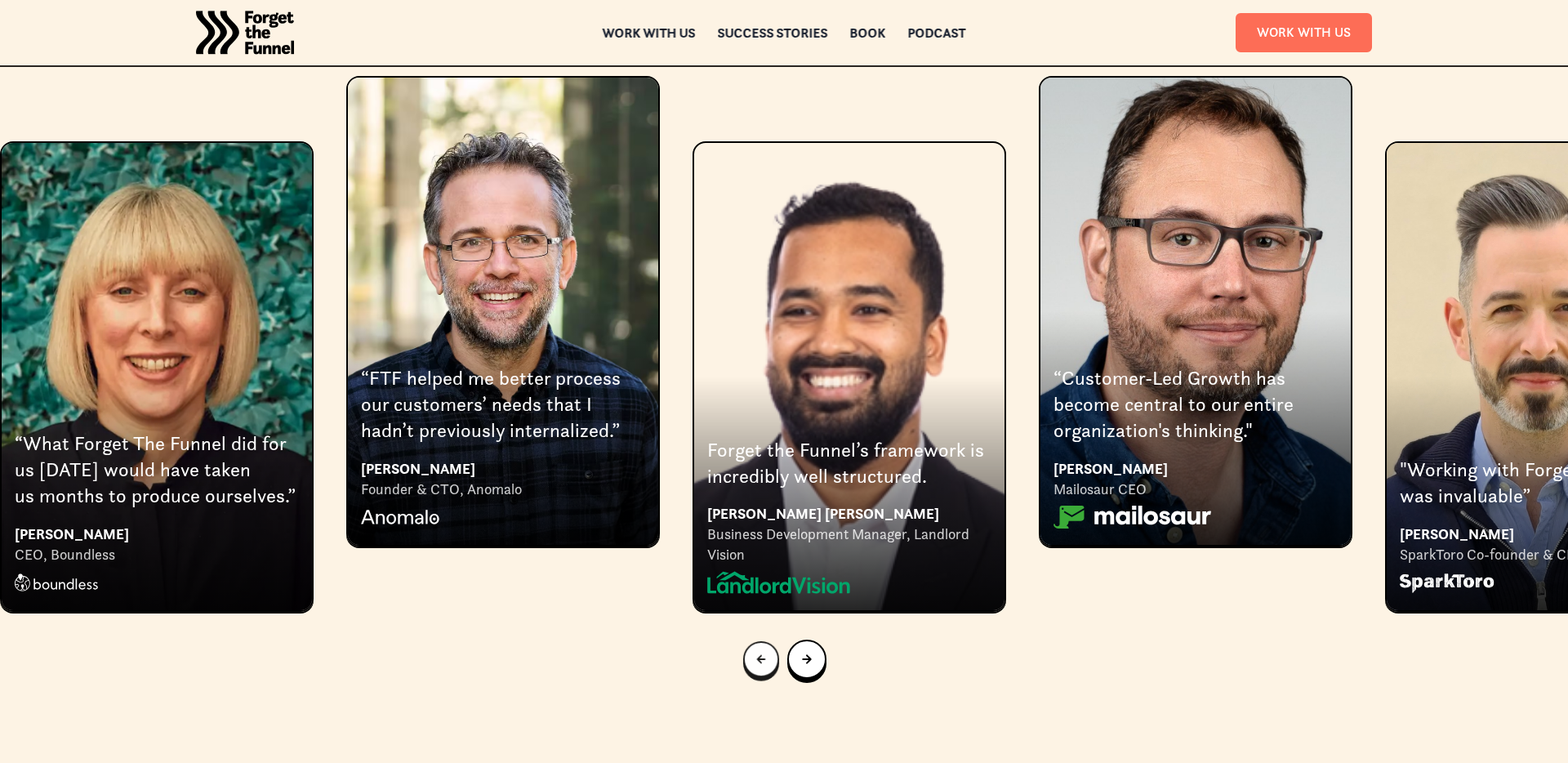
click at [757, 651] on div "Previous slide" at bounding box center [760, 659] width 9 height 17
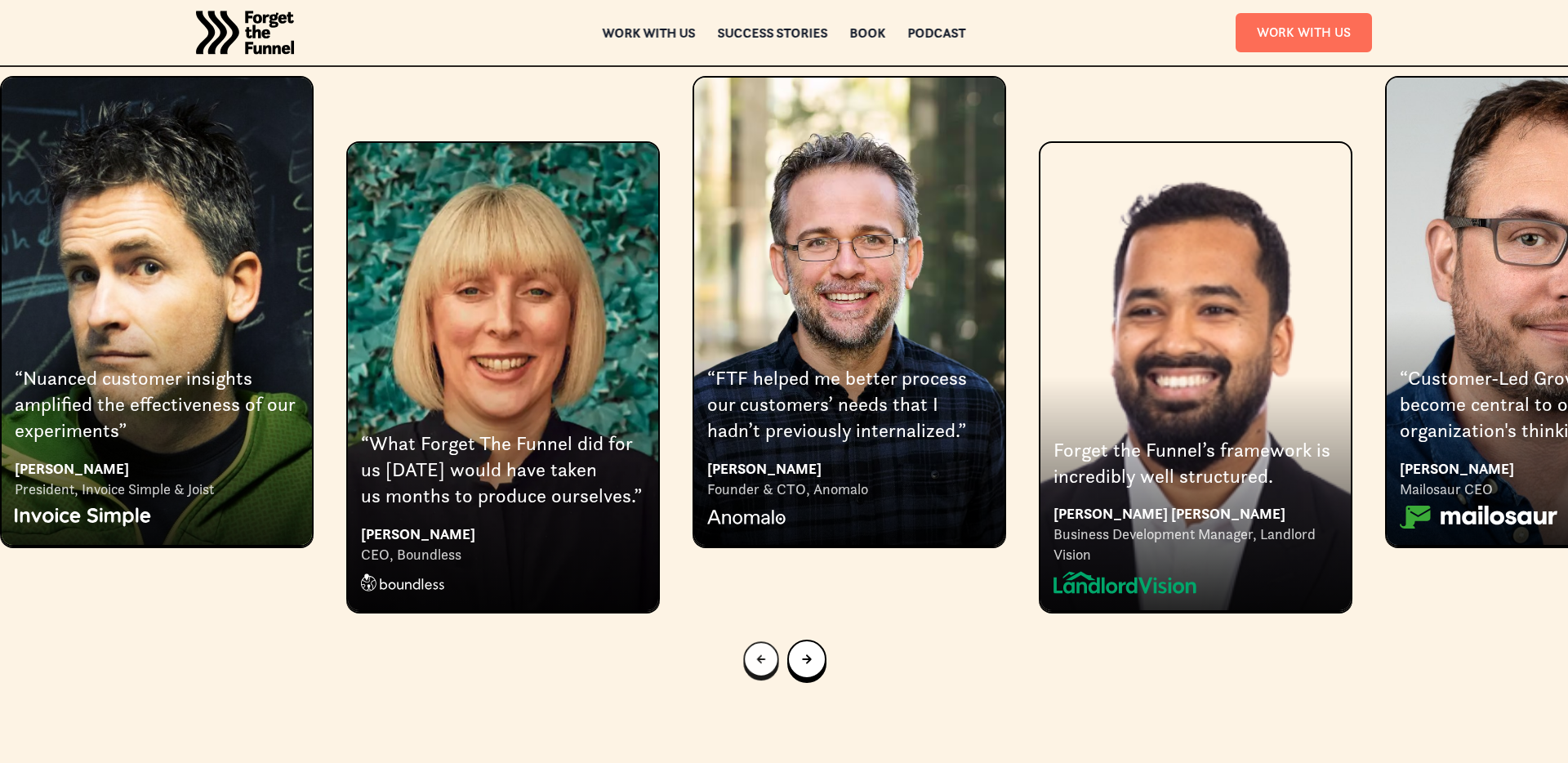
click at [757, 651] on div "Previous slide" at bounding box center [761, 659] width 9 height 16
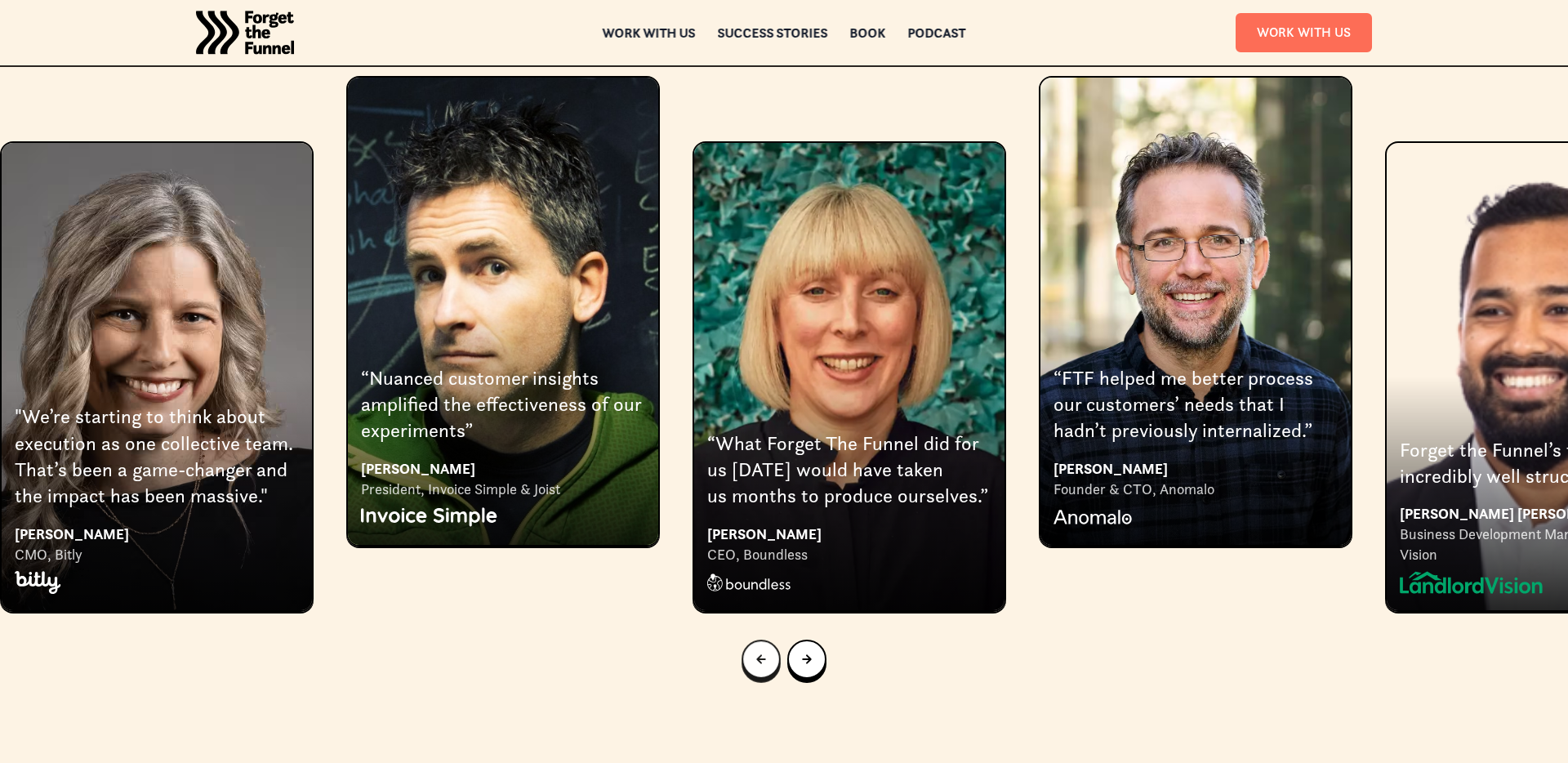
click at [757, 650] on div "Previous slide" at bounding box center [760, 659] width 10 height 18
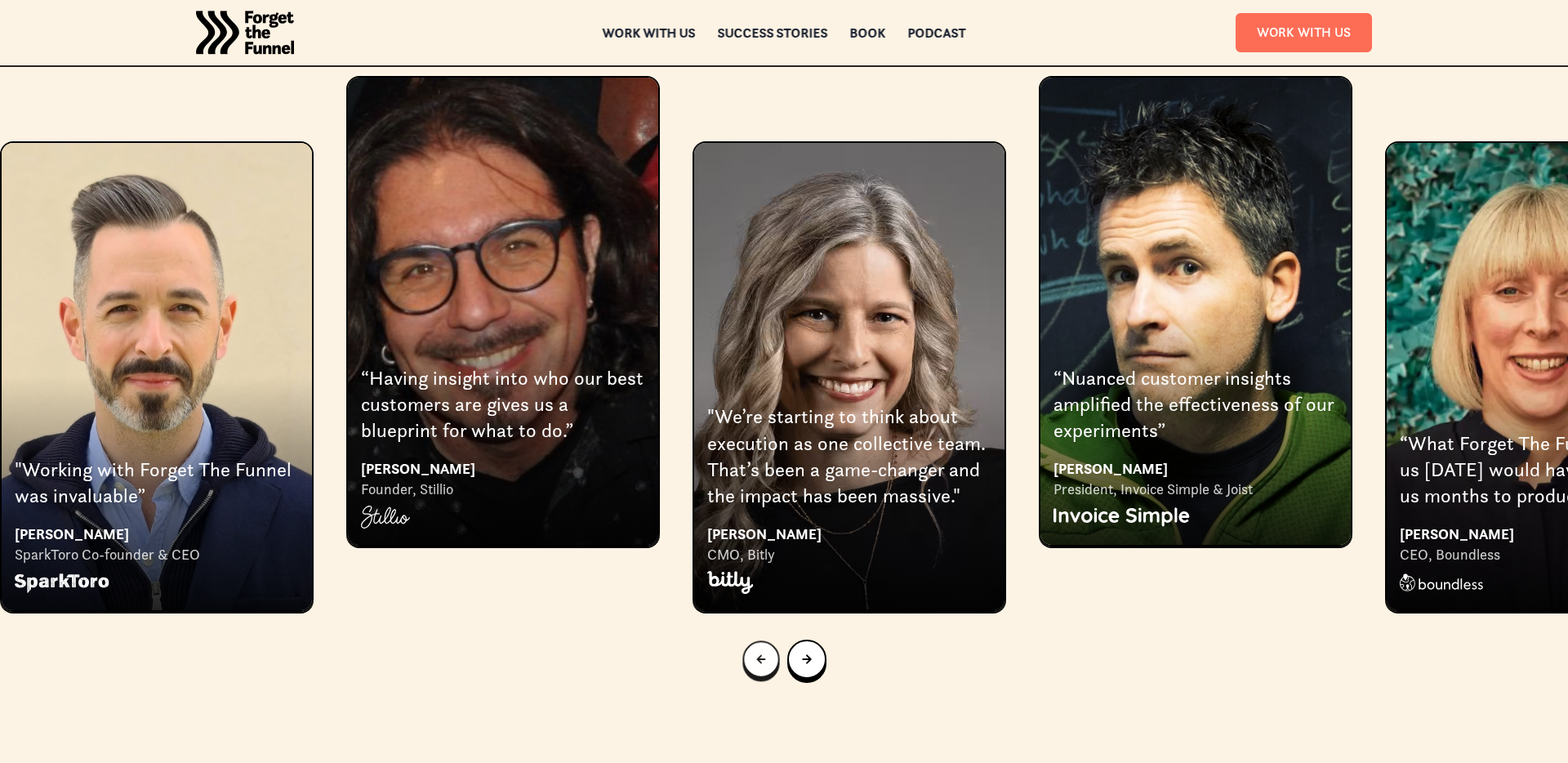
click at [757, 651] on div "Previous slide" at bounding box center [760, 659] width 9 height 17
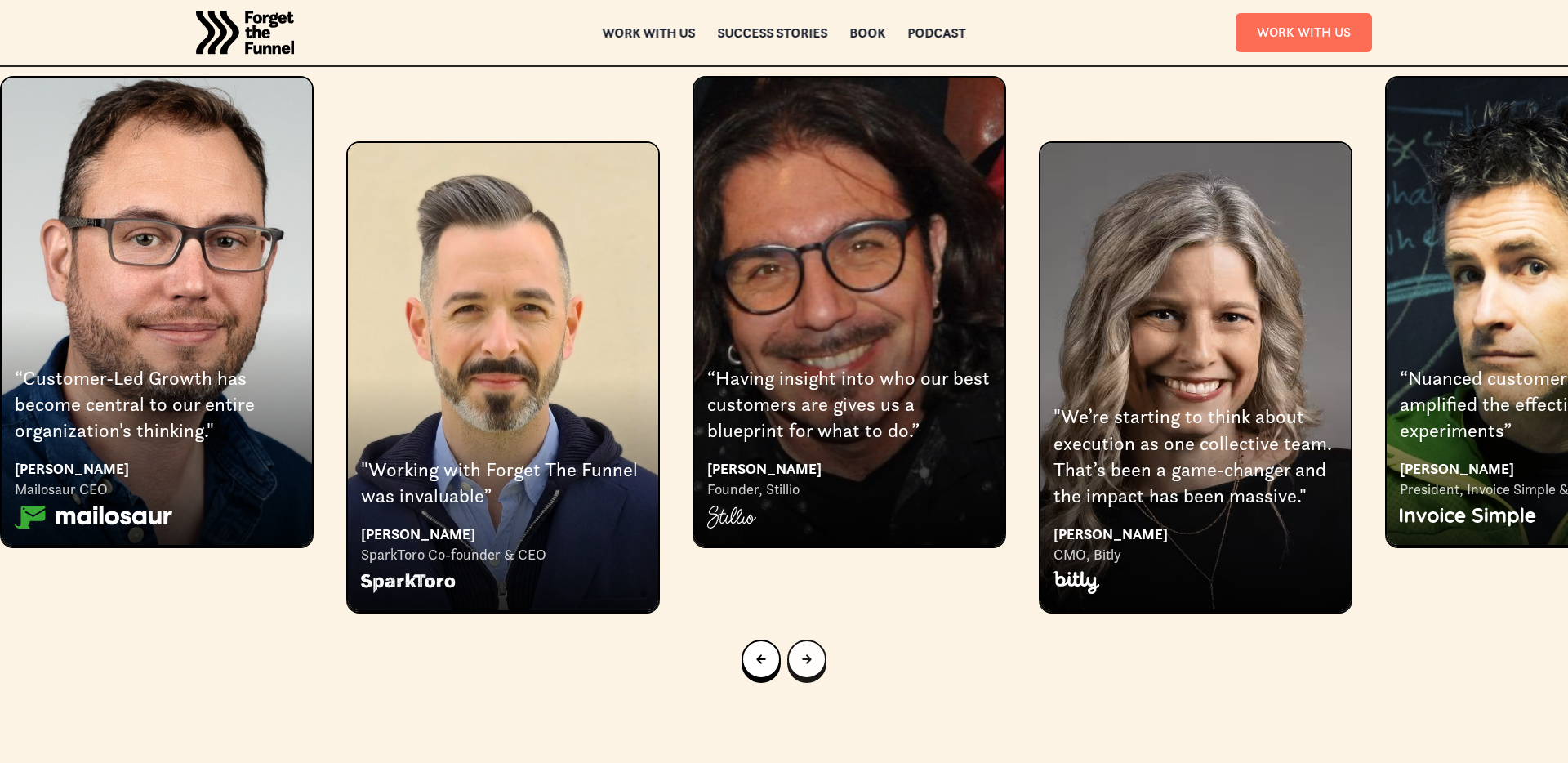
click at [803, 650] on div "Next slide" at bounding box center [807, 659] width 10 height 18
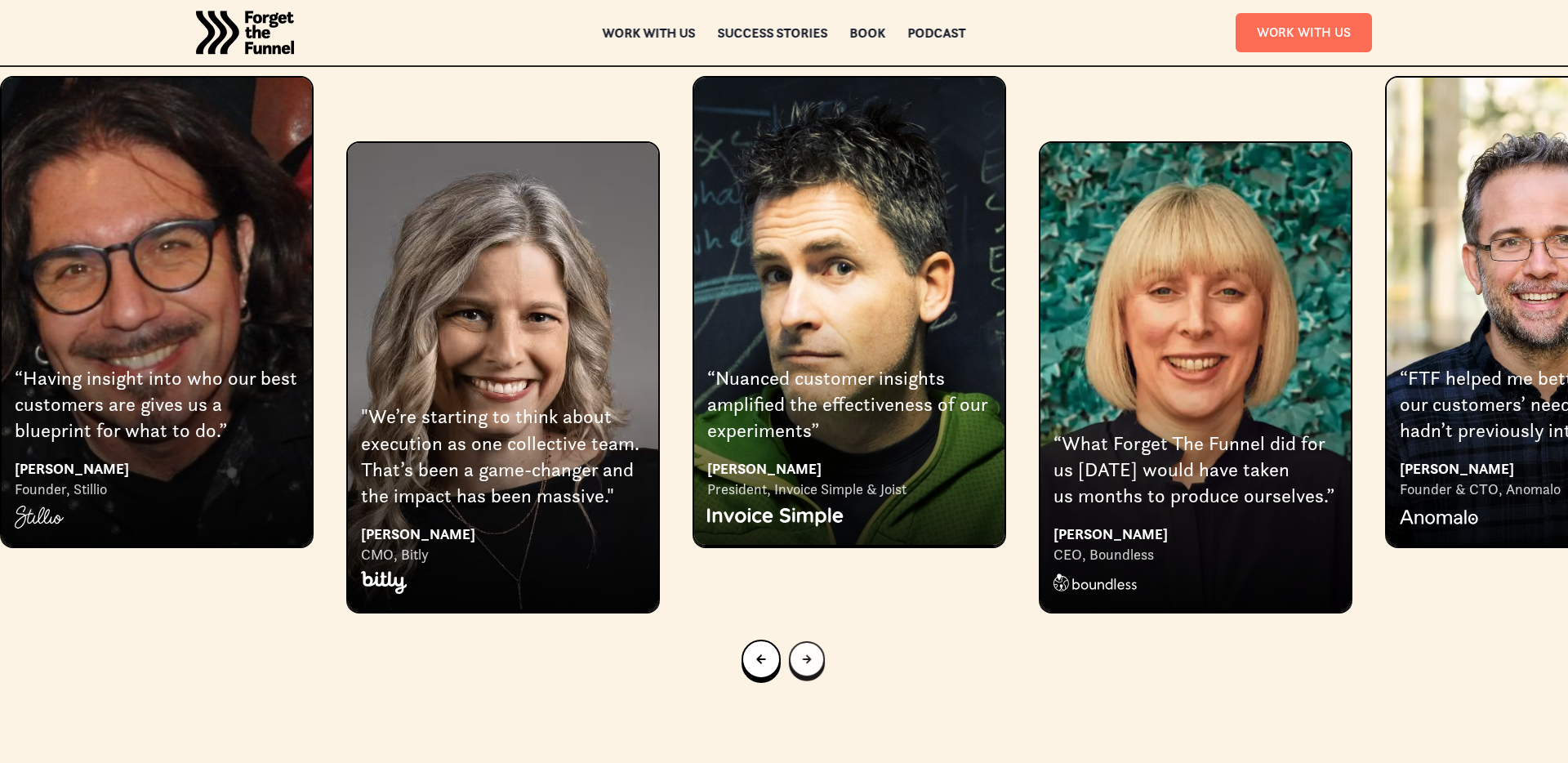
click at [803, 651] on div "Next slide" at bounding box center [807, 659] width 9 height 17
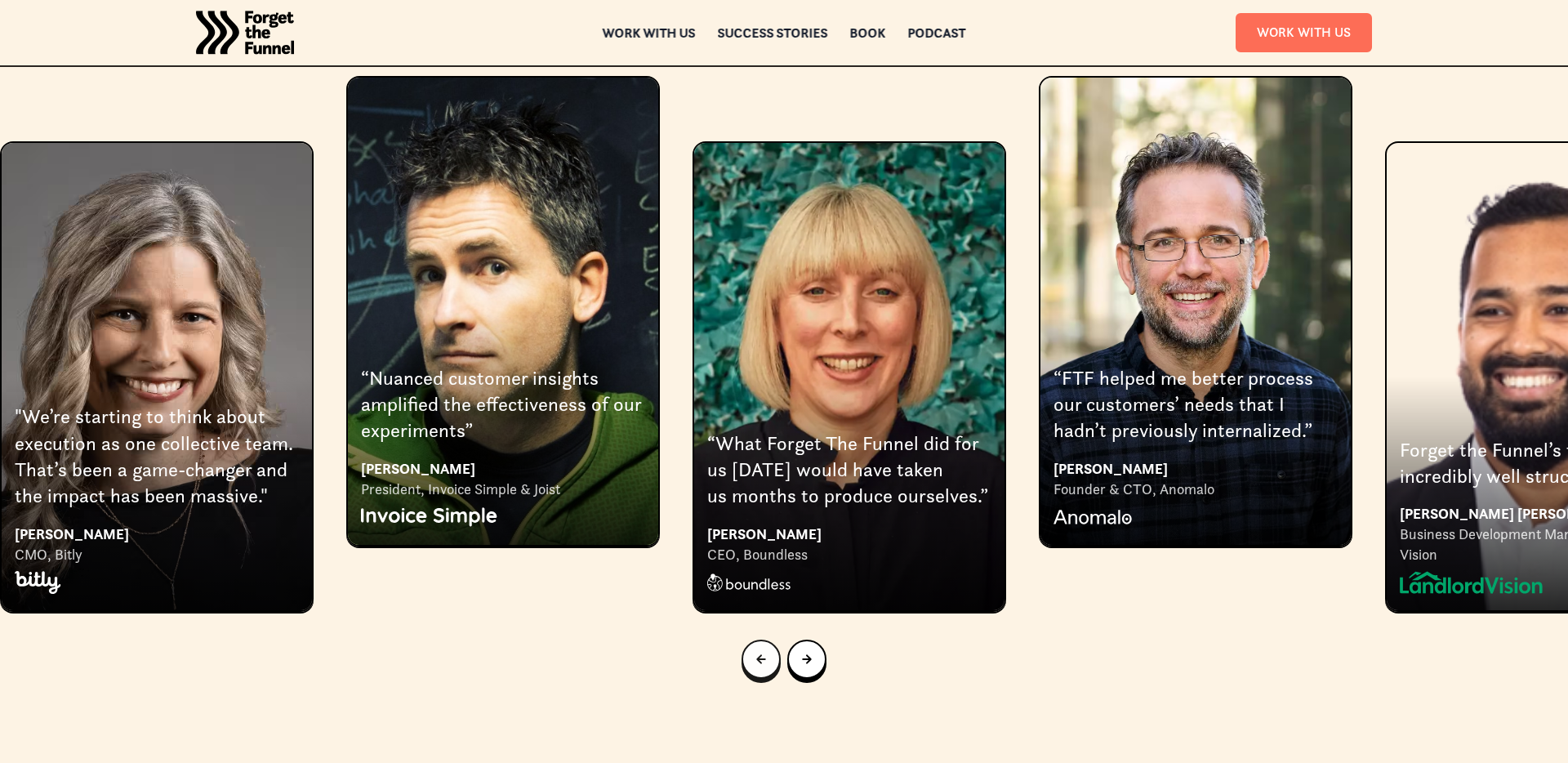
click at [757, 650] on div "Previous slide" at bounding box center [760, 659] width 10 height 18
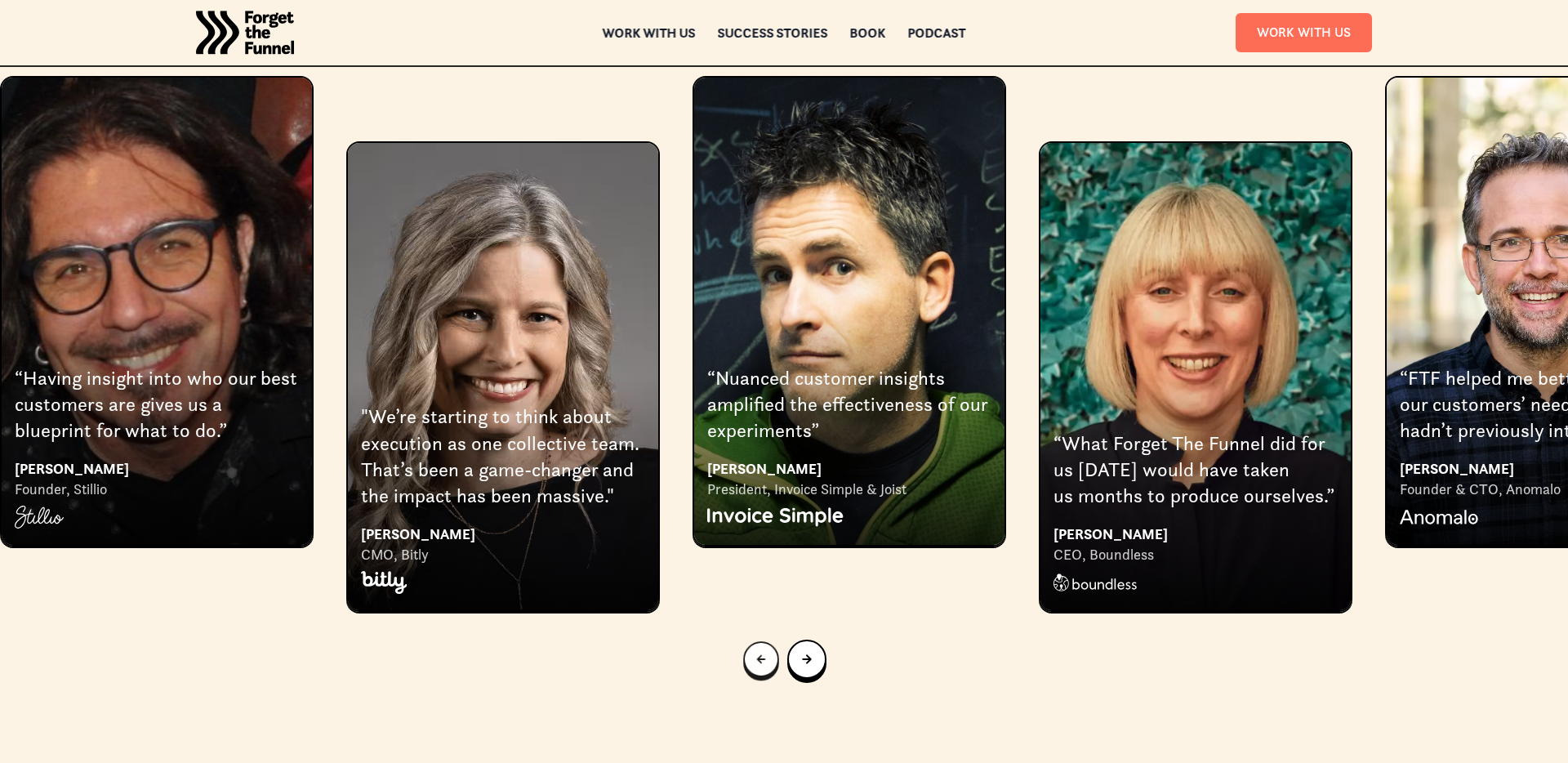
click at [757, 651] on div "Previous slide" at bounding box center [761, 659] width 9 height 17
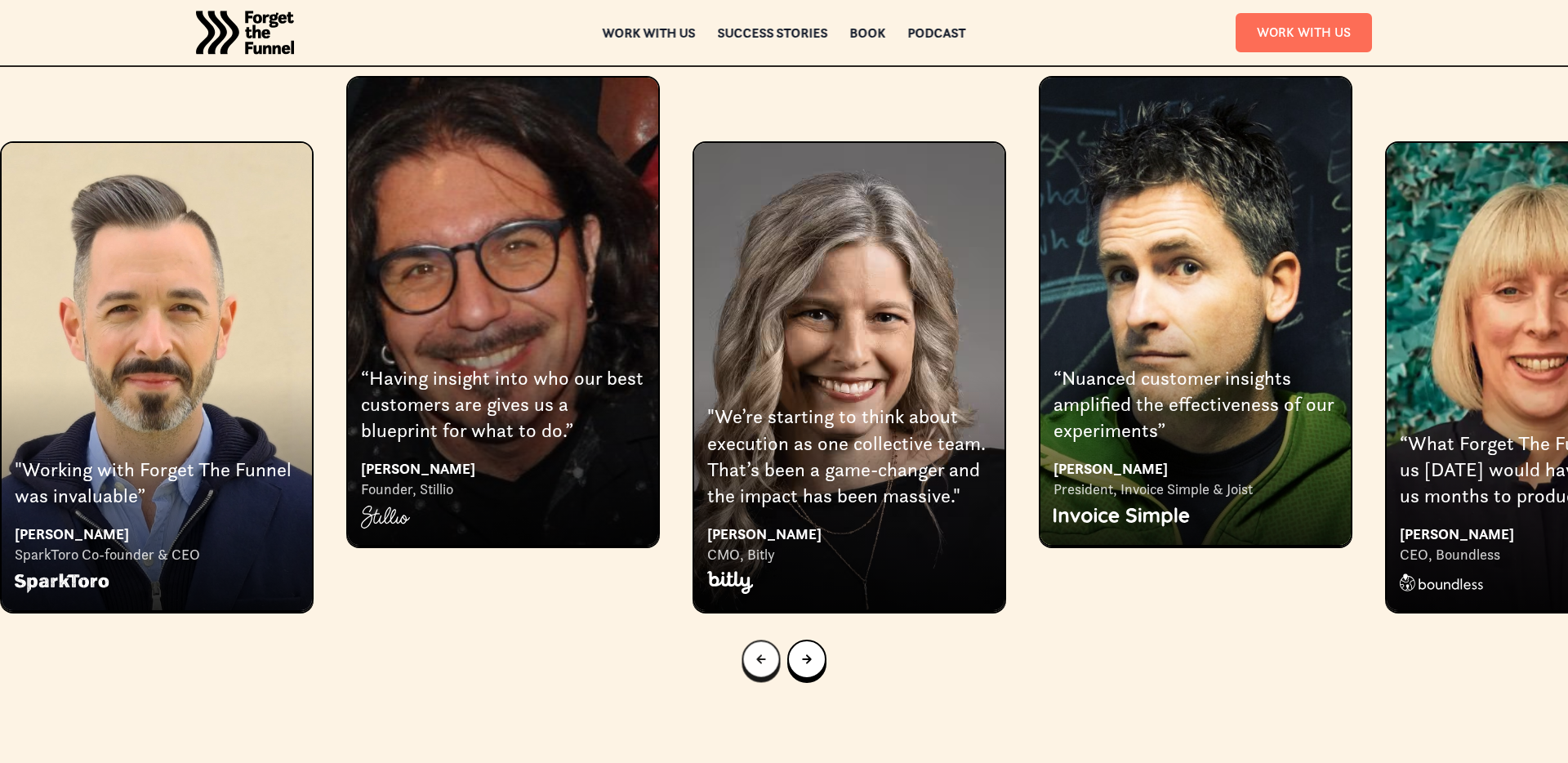
click at [757, 650] on div "Previous slide" at bounding box center [760, 659] width 10 height 18
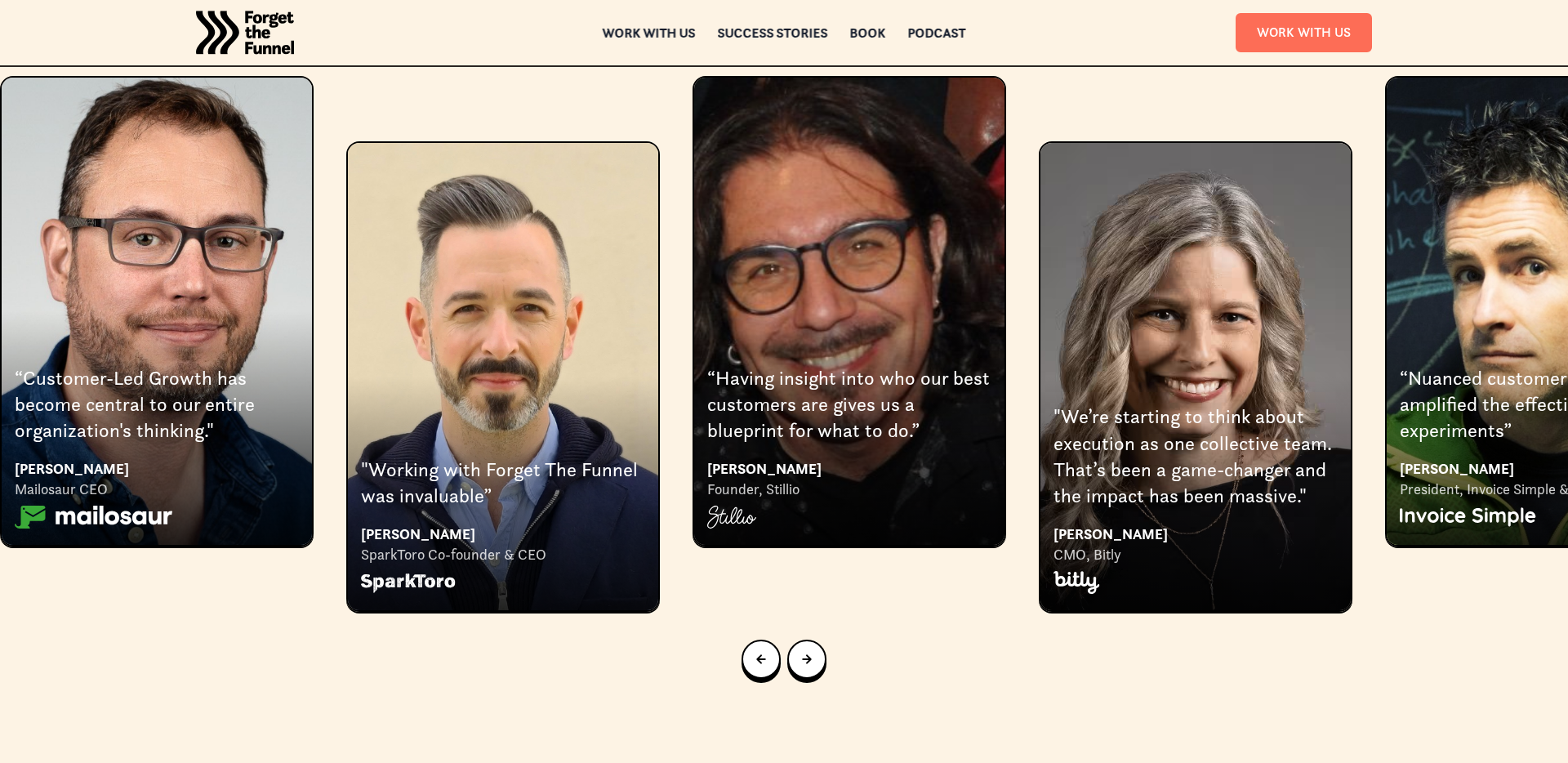
click at [829, 613] on div at bounding box center [784, 659] width 1568 height 91
click at [811, 650] on div "Next slide" at bounding box center [807, 659] width 10 height 18
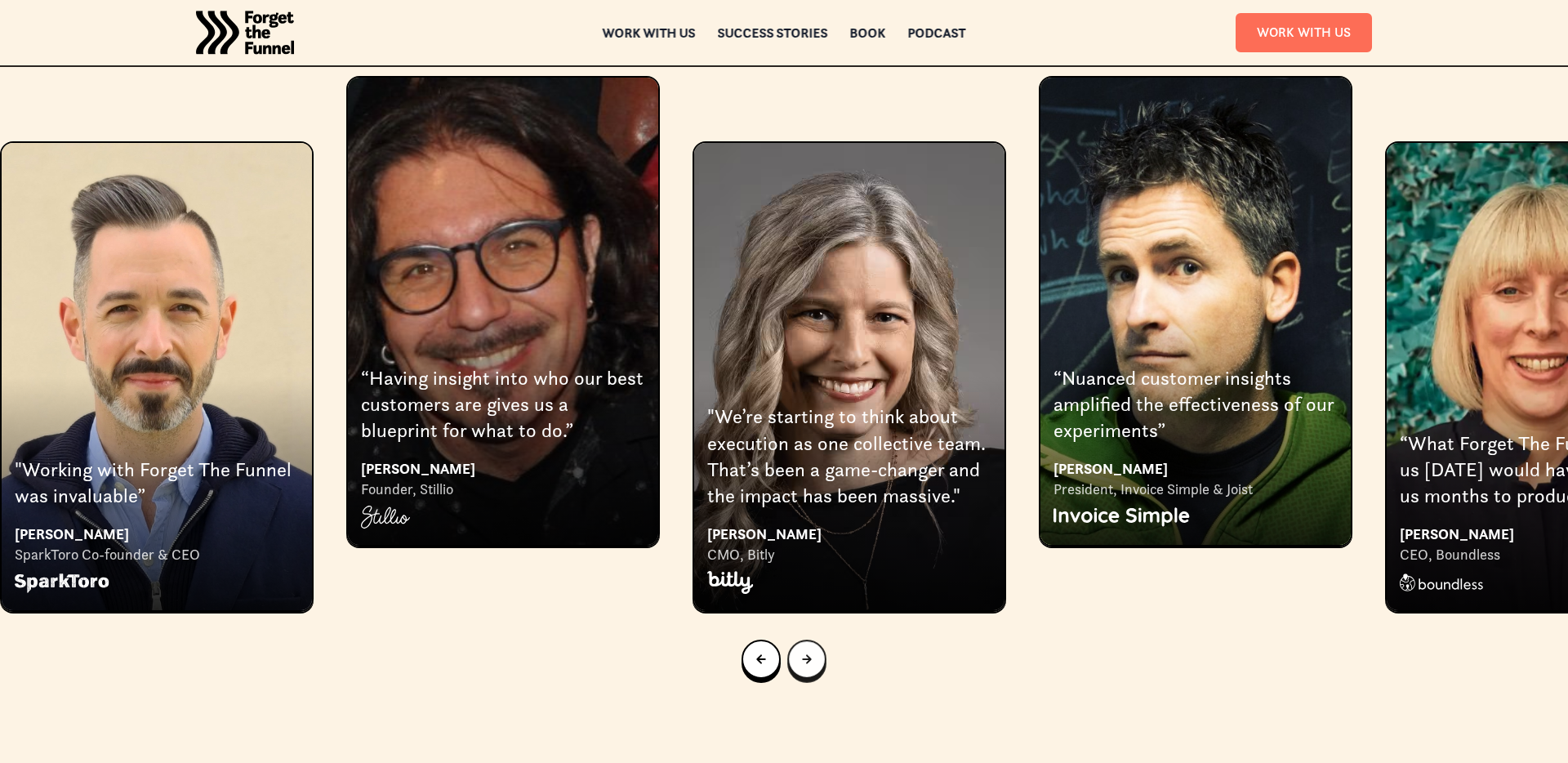
click at [811, 639] on link "Next slide" at bounding box center [807, 659] width 39 height 39
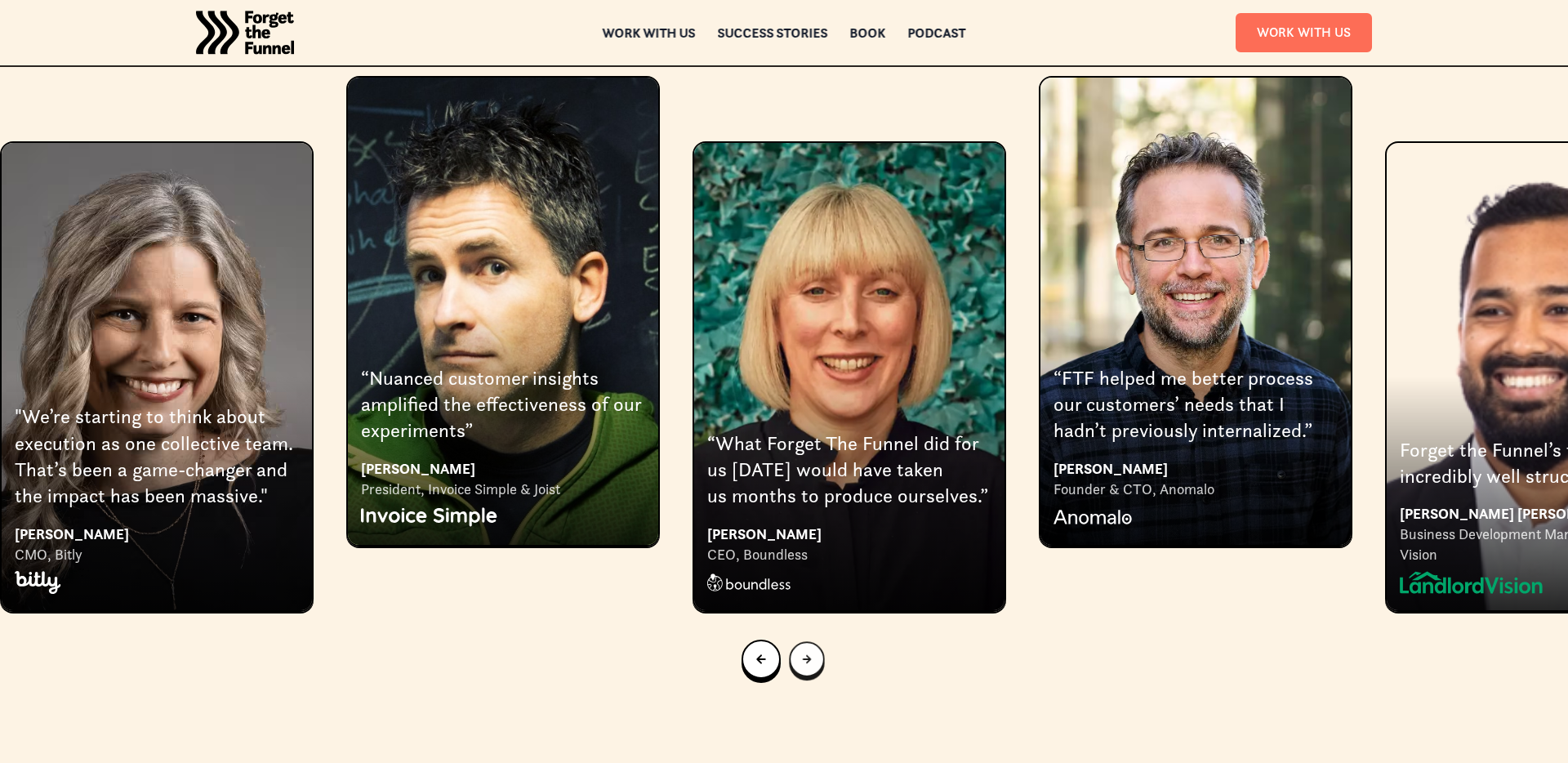
click at [811, 641] on link "Next slide" at bounding box center [807, 659] width 35 height 35
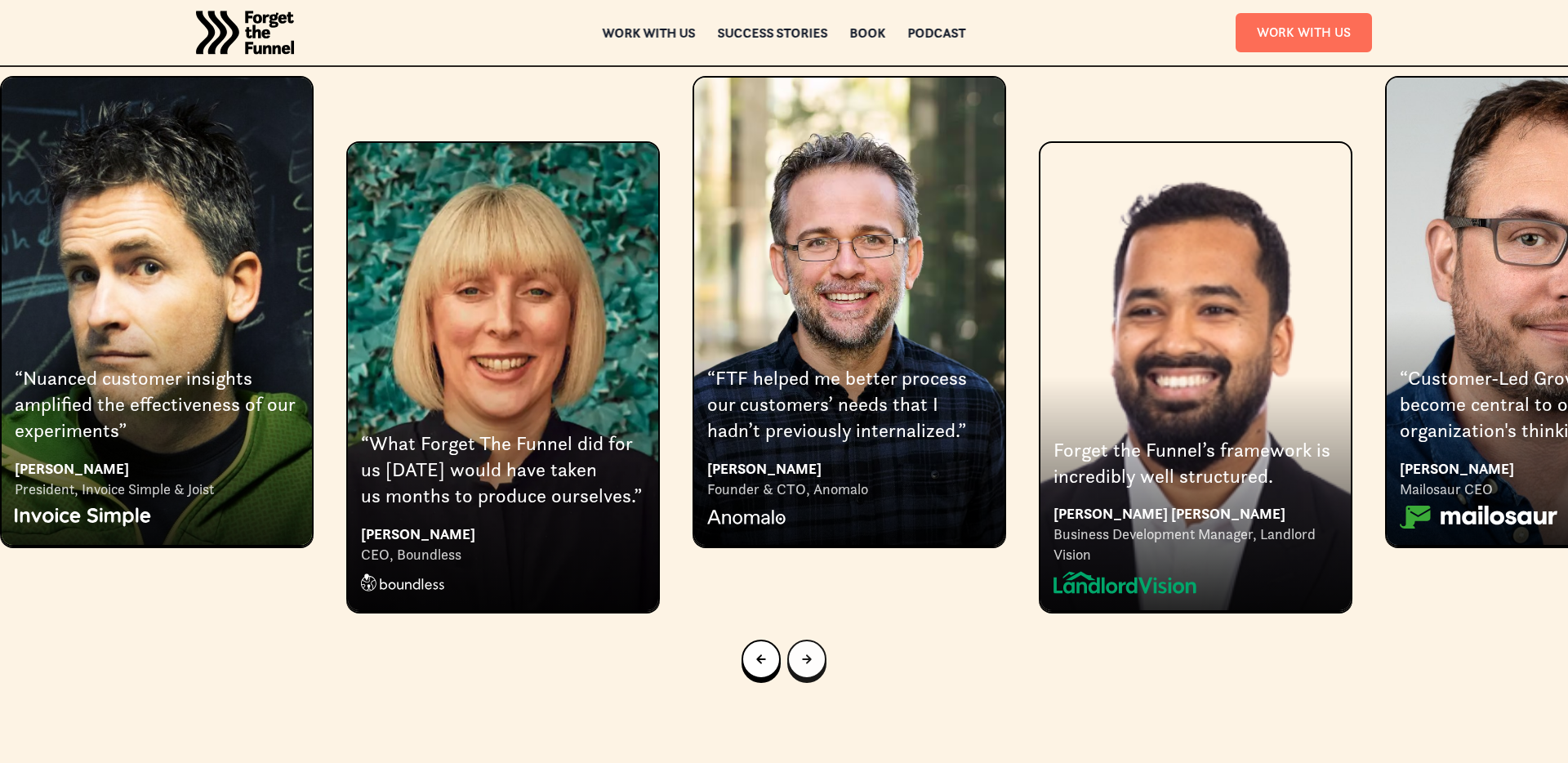
click at [811, 650] on div "Next slide" at bounding box center [807, 659] width 10 height 18
click at [811, 639] on link "Next slide" at bounding box center [807, 659] width 39 height 39
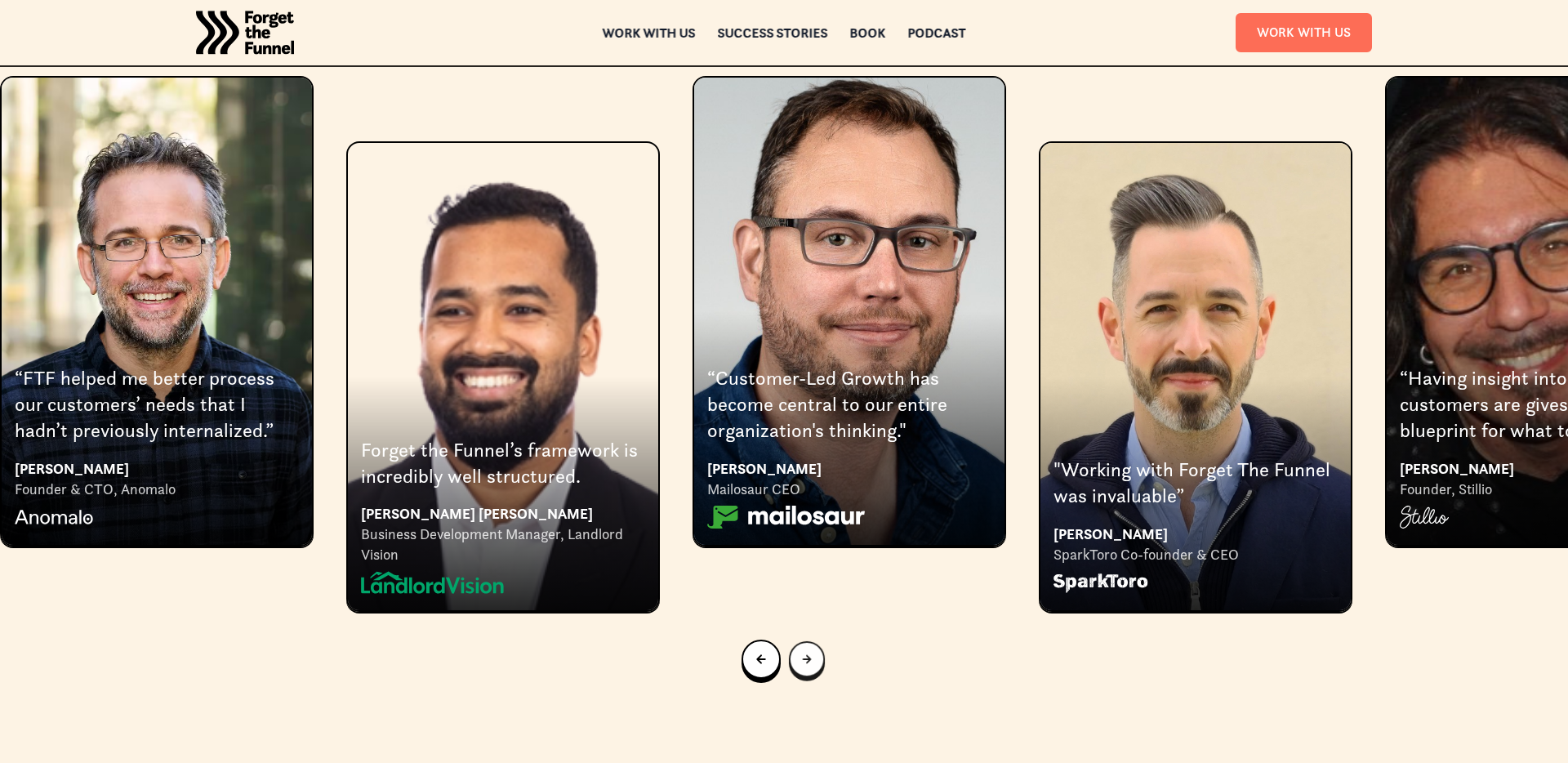
click at [811, 641] on link "Next slide" at bounding box center [807, 659] width 36 height 36
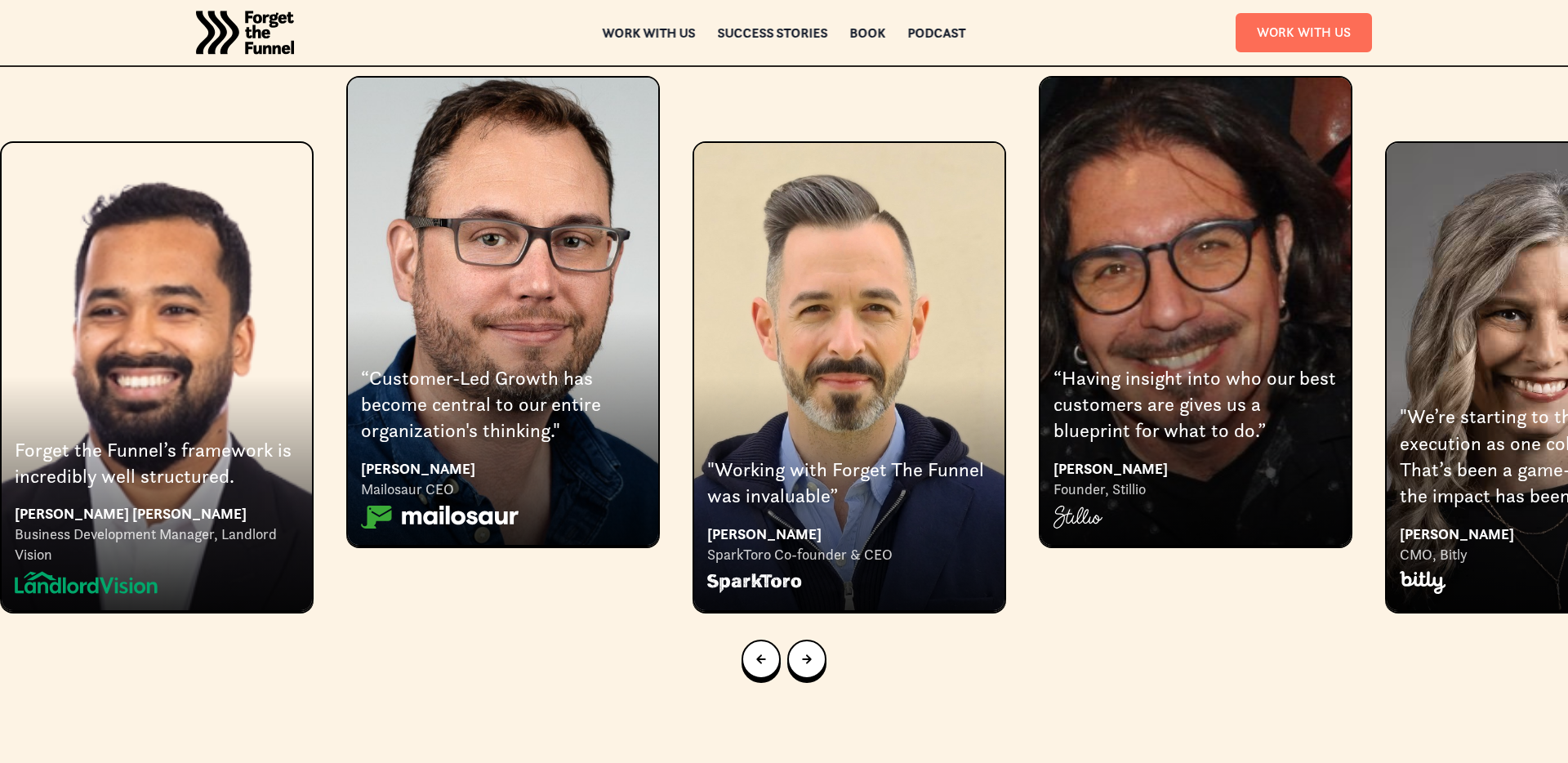
click at [554, 736] on section "Here's what a few founders, CEOs & Execs say about working with us Forget the F…" at bounding box center [784, 317] width 1568 height 985
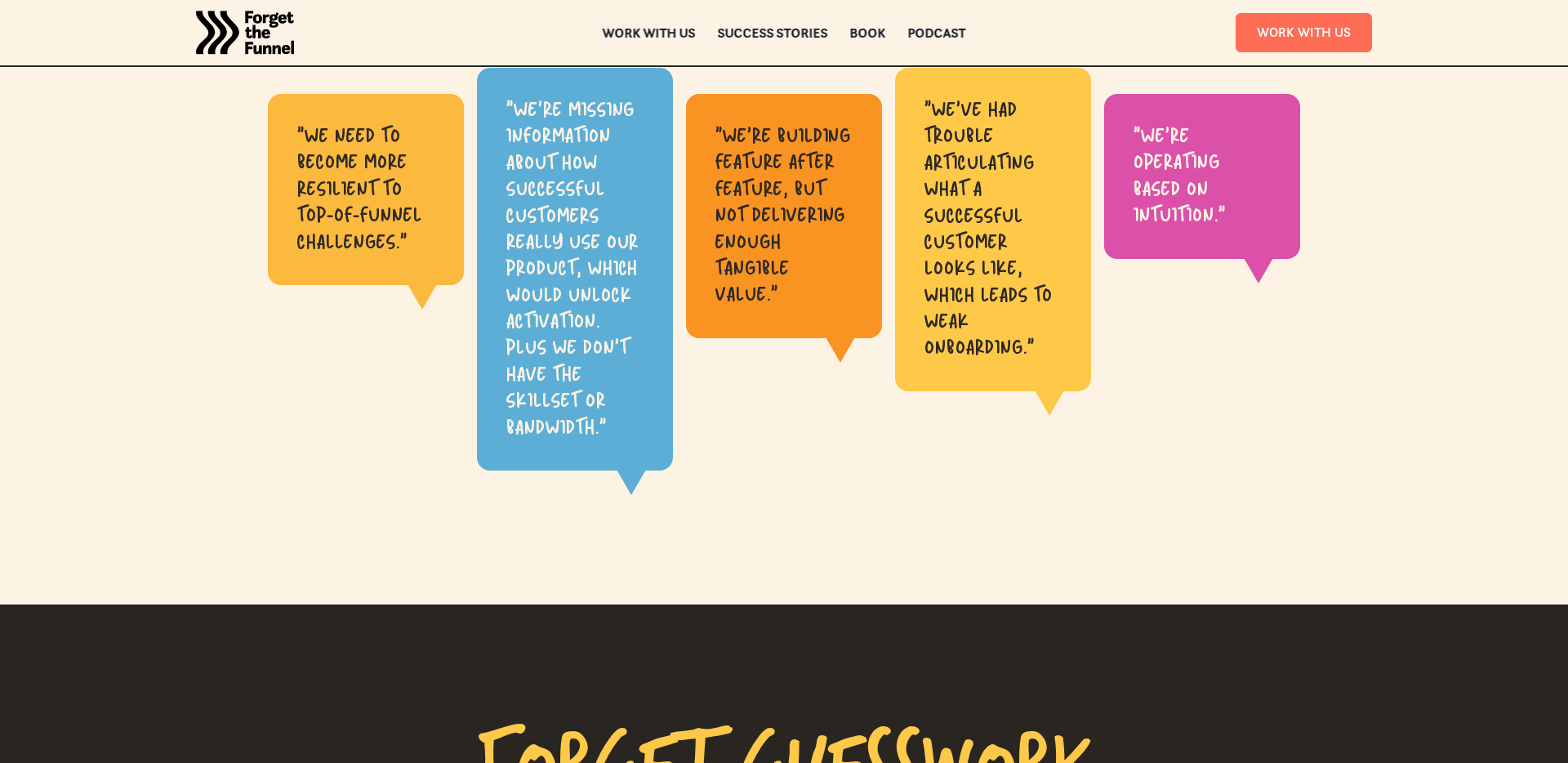
scroll to position [0, 0]
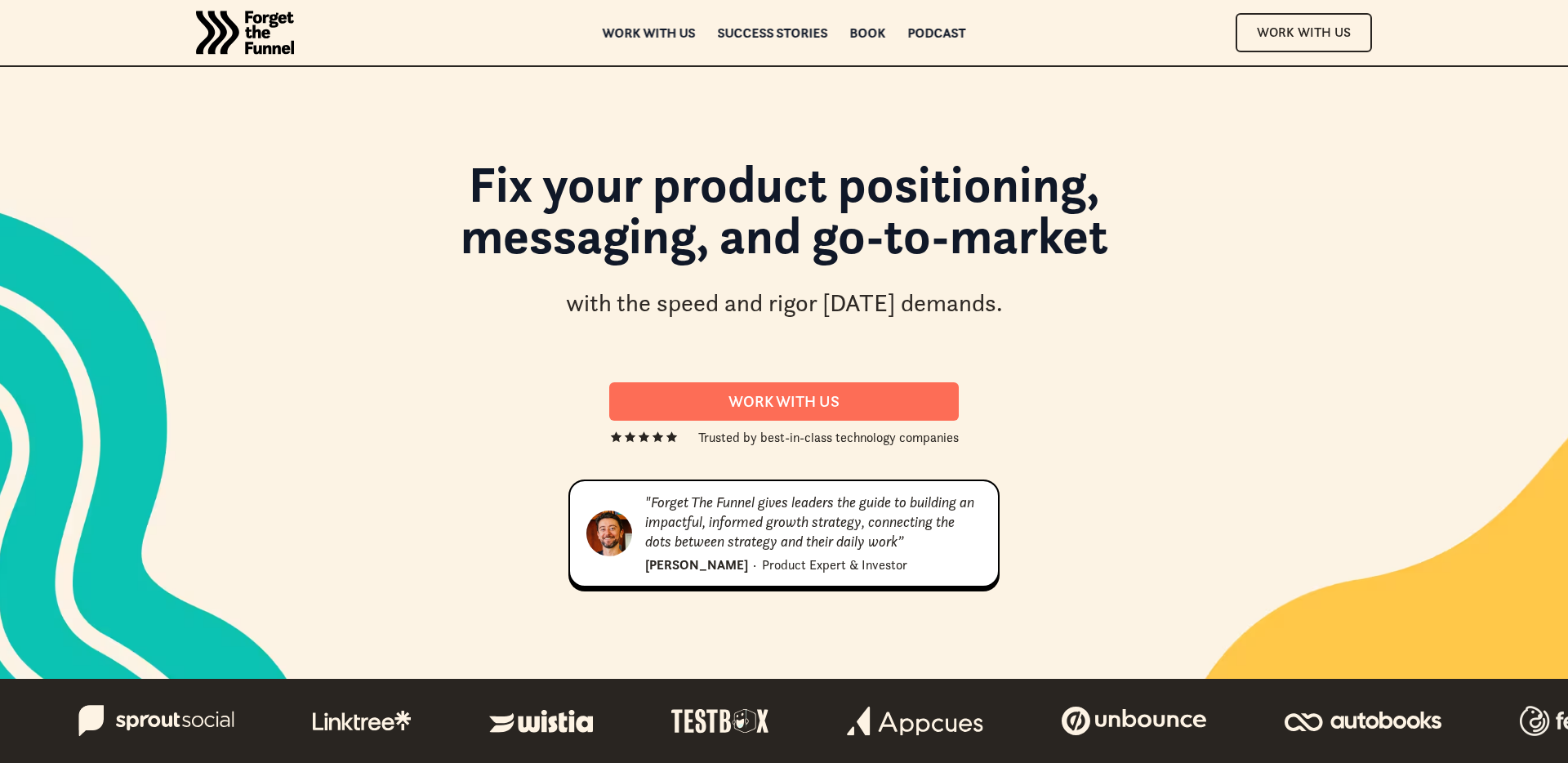
click at [566, 270] on h1 "Fix your product positioning, messaging, and go-to-market" at bounding box center [784, 217] width 882 height 118
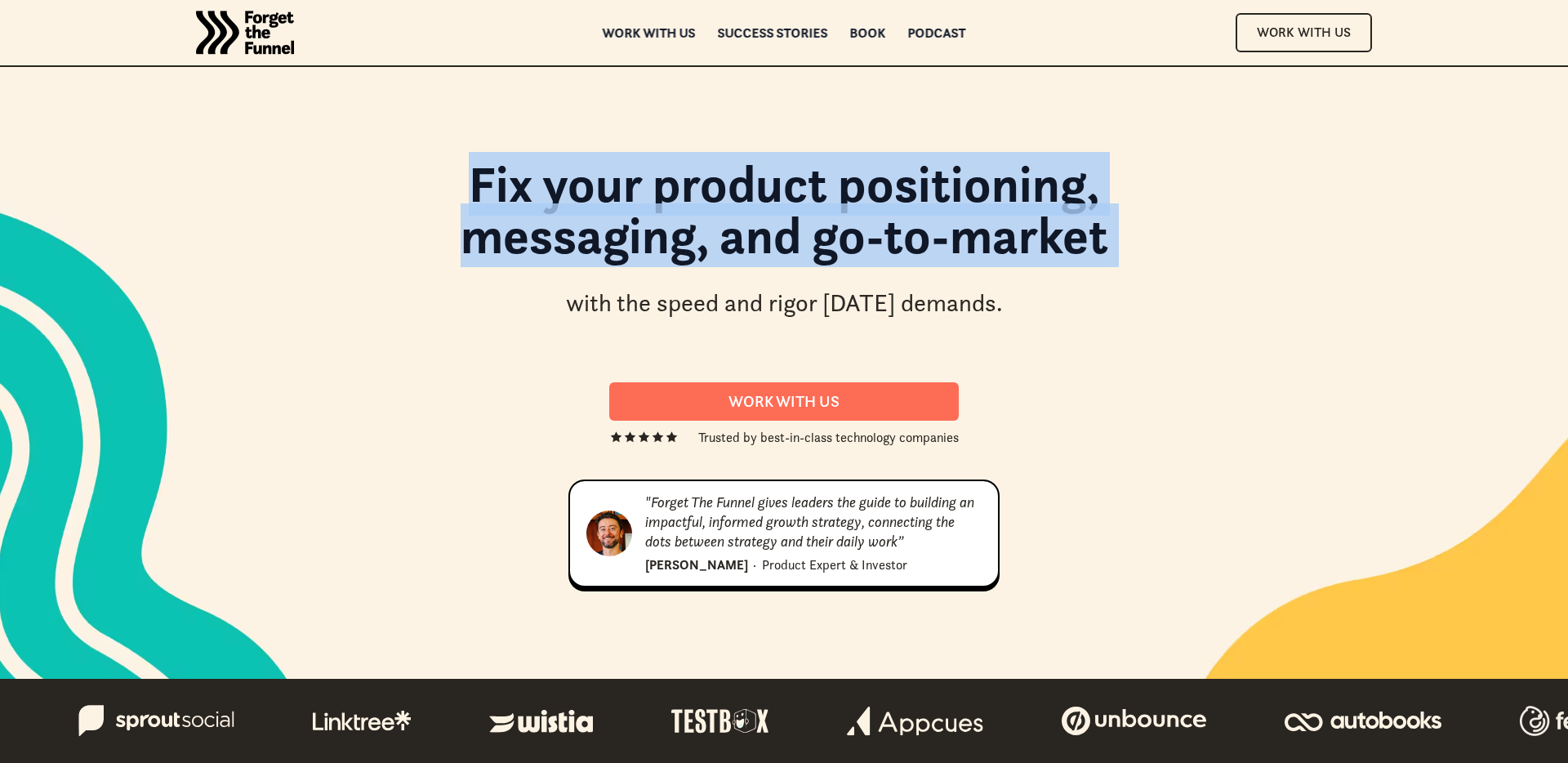
click at [669, 251] on h1 "Fix your product positioning, messaging, and go-to-market" at bounding box center [784, 217] width 882 height 118
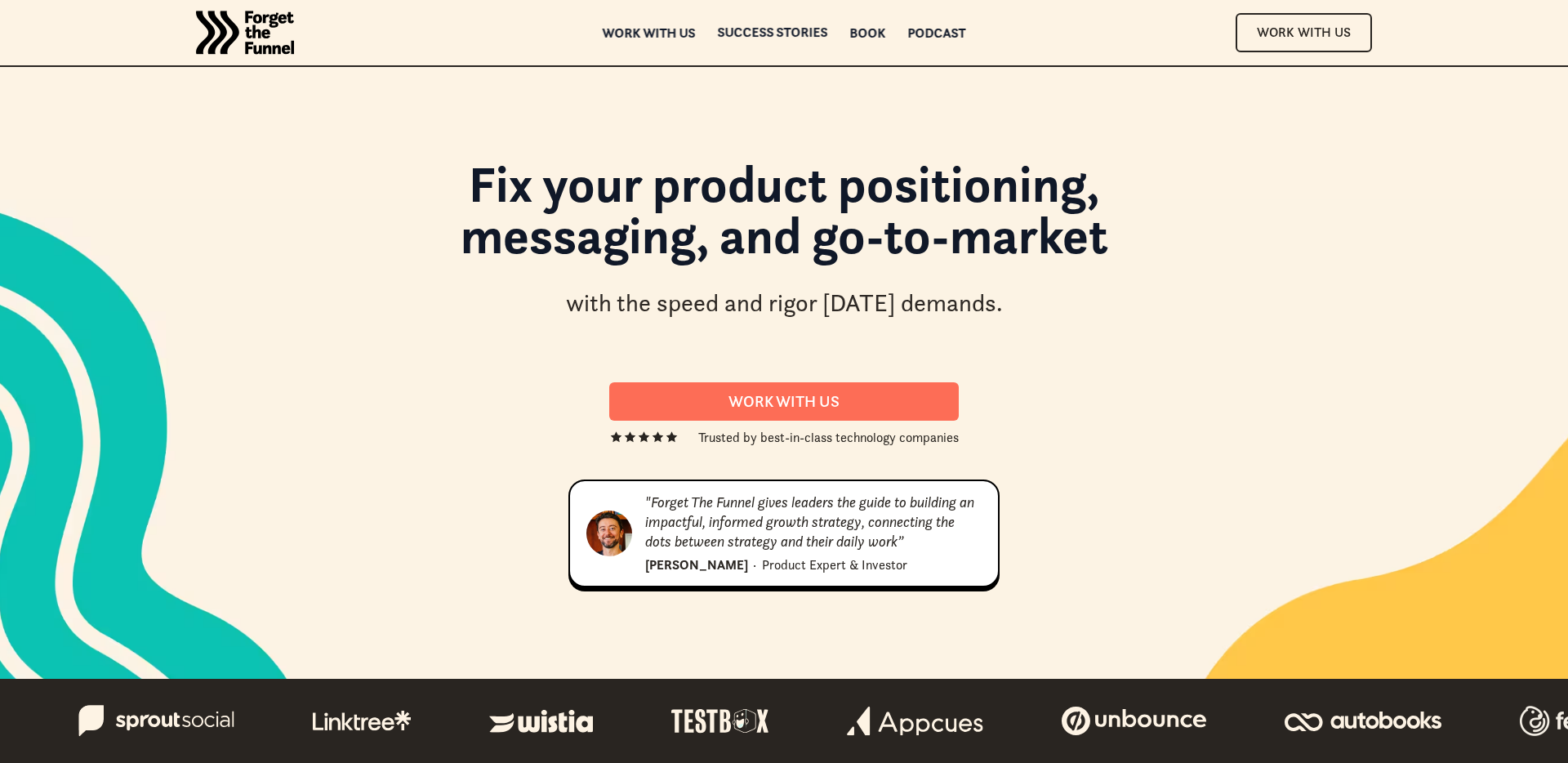
click at [875, 25] on div "ABOUT ABOUT Work with us Work with us Success Stories Success Stories Book Book…" at bounding box center [784, 32] width 1324 height 66
click at [873, 34] on div "Book" at bounding box center [868, 38] width 36 height 11
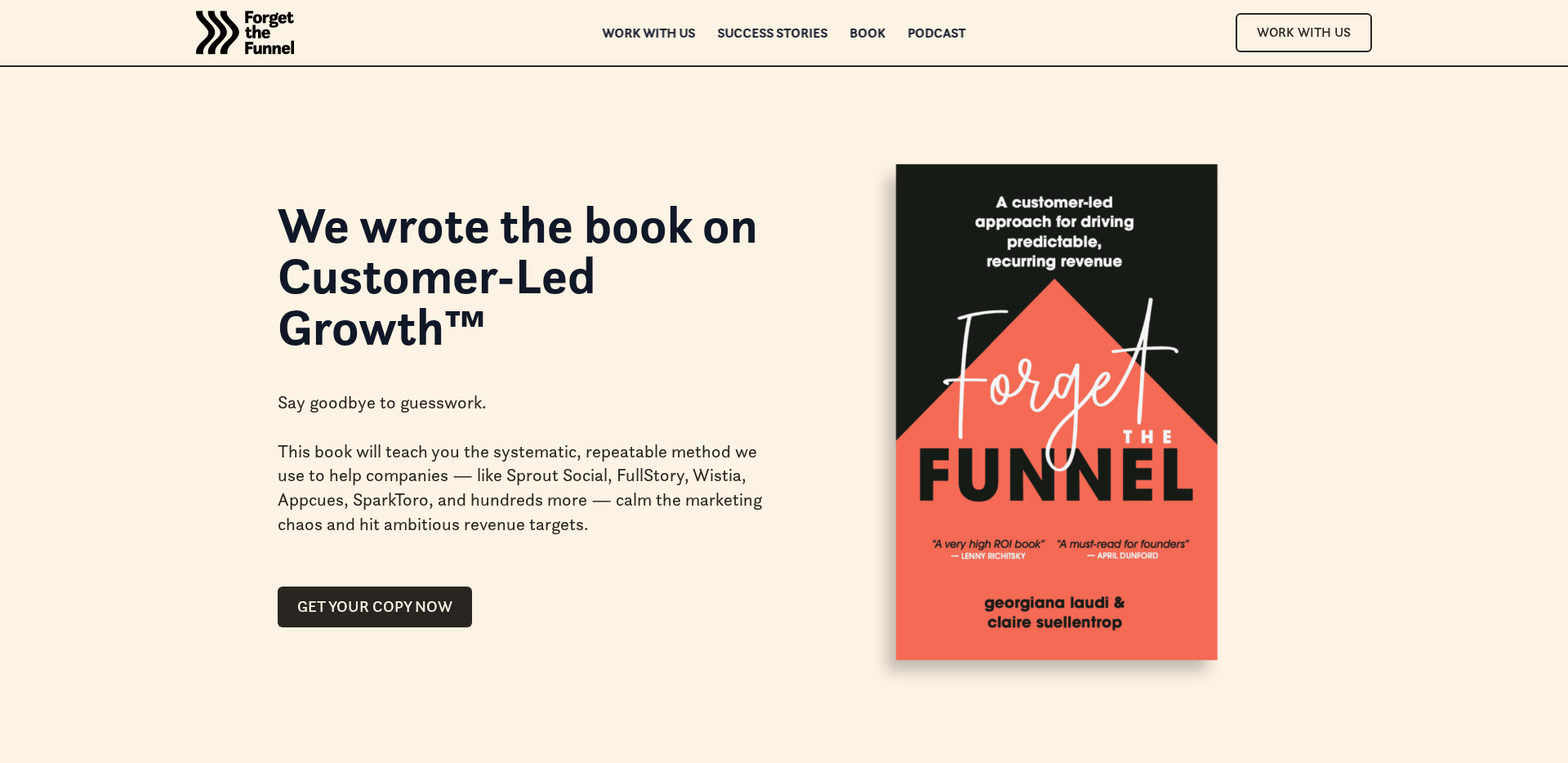
click at [449, 285] on h1 "We wrote the book on Customer-Led Growth™" at bounding box center [521, 276] width 487 height 152
click at [587, 238] on h1 "We wrote the book on Customer-Led Growth™" at bounding box center [521, 276] width 487 height 152
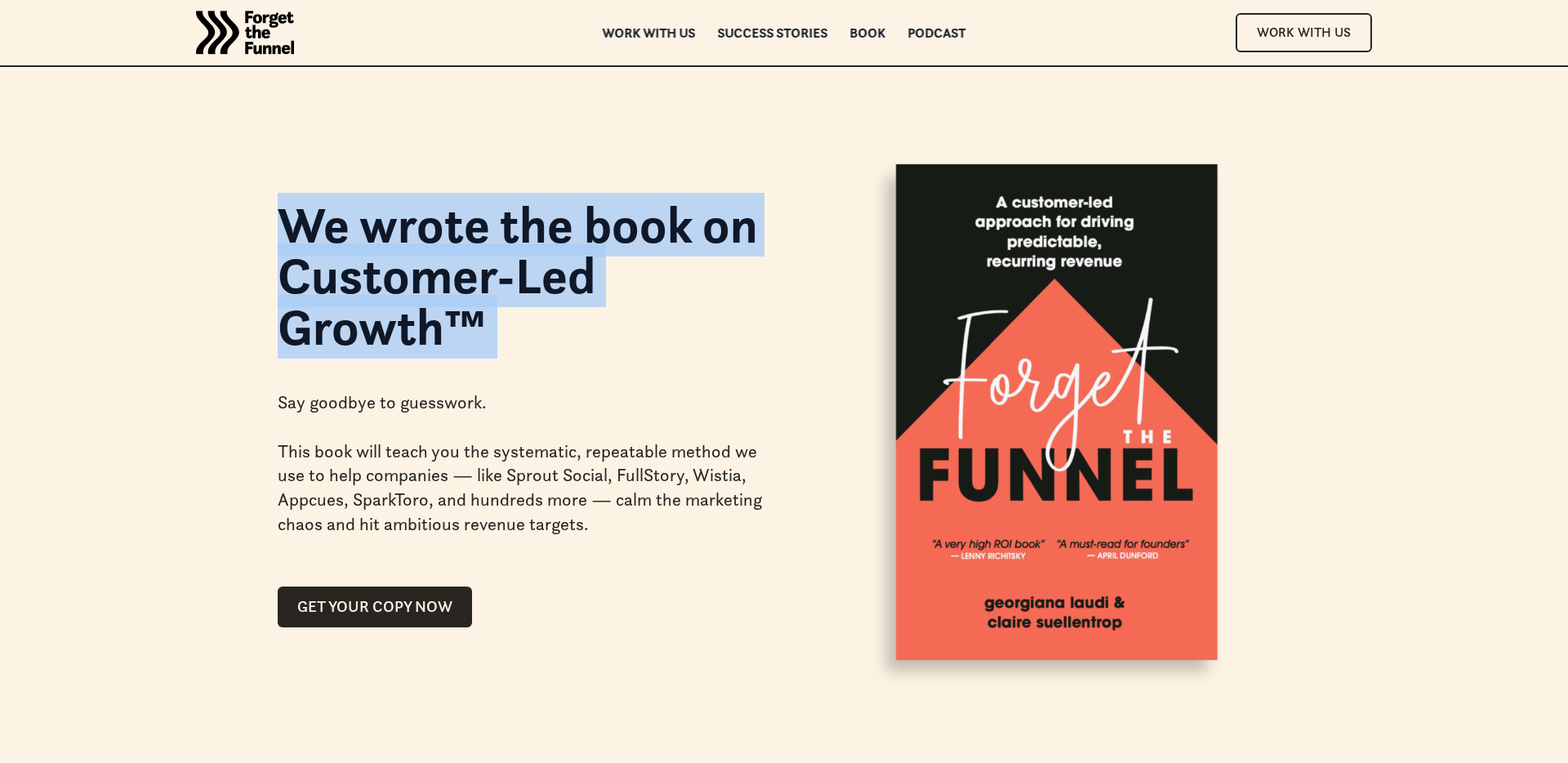
click at [759, 231] on h1 "We wrote the book on Customer-Led Growth™" at bounding box center [521, 276] width 487 height 152
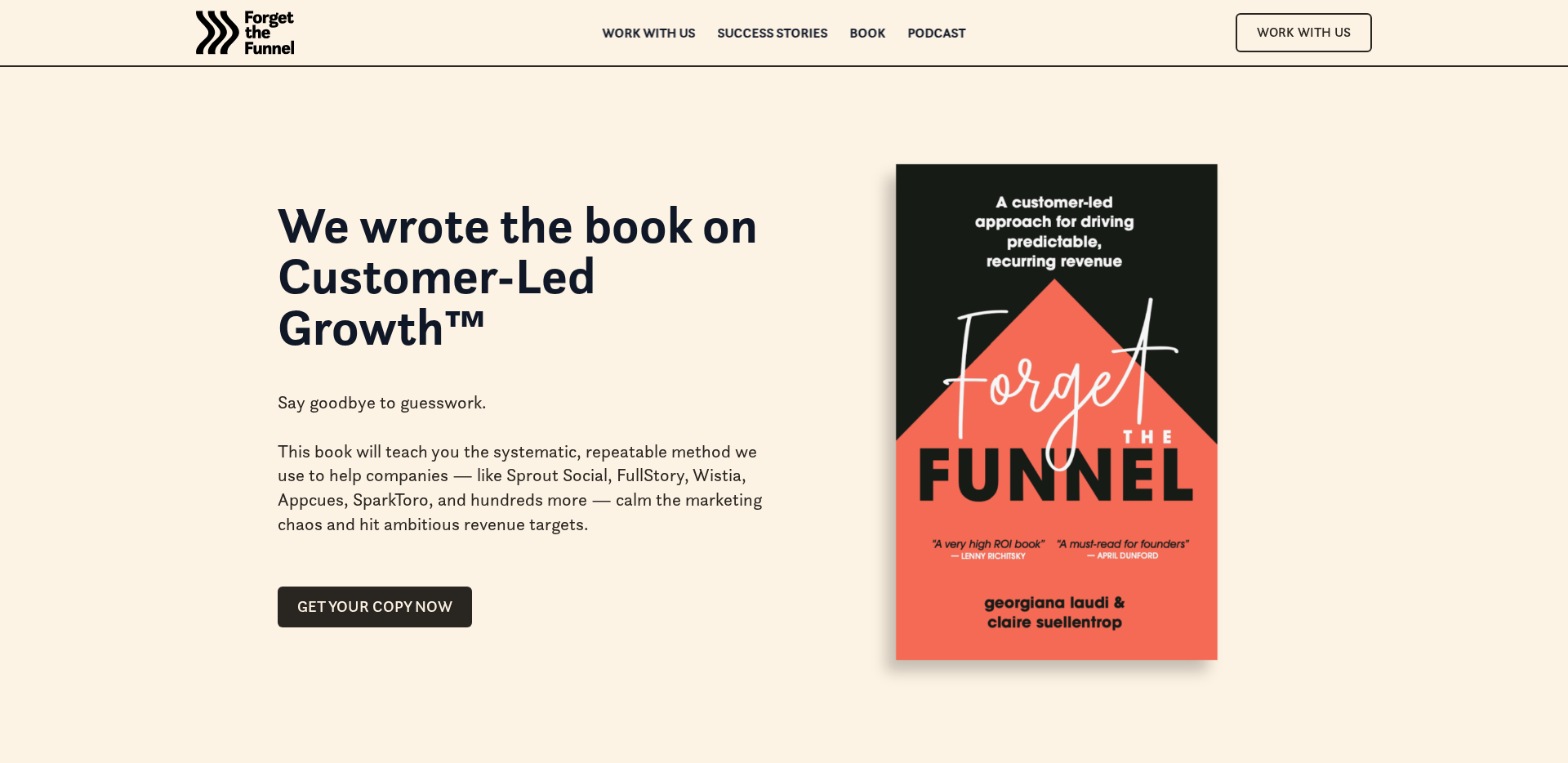
click at [526, 214] on h1 "We wrote the book on Customer-Led Growth™" at bounding box center [521, 276] width 487 height 152
